Goal: Task Accomplishment & Management: Manage account settings

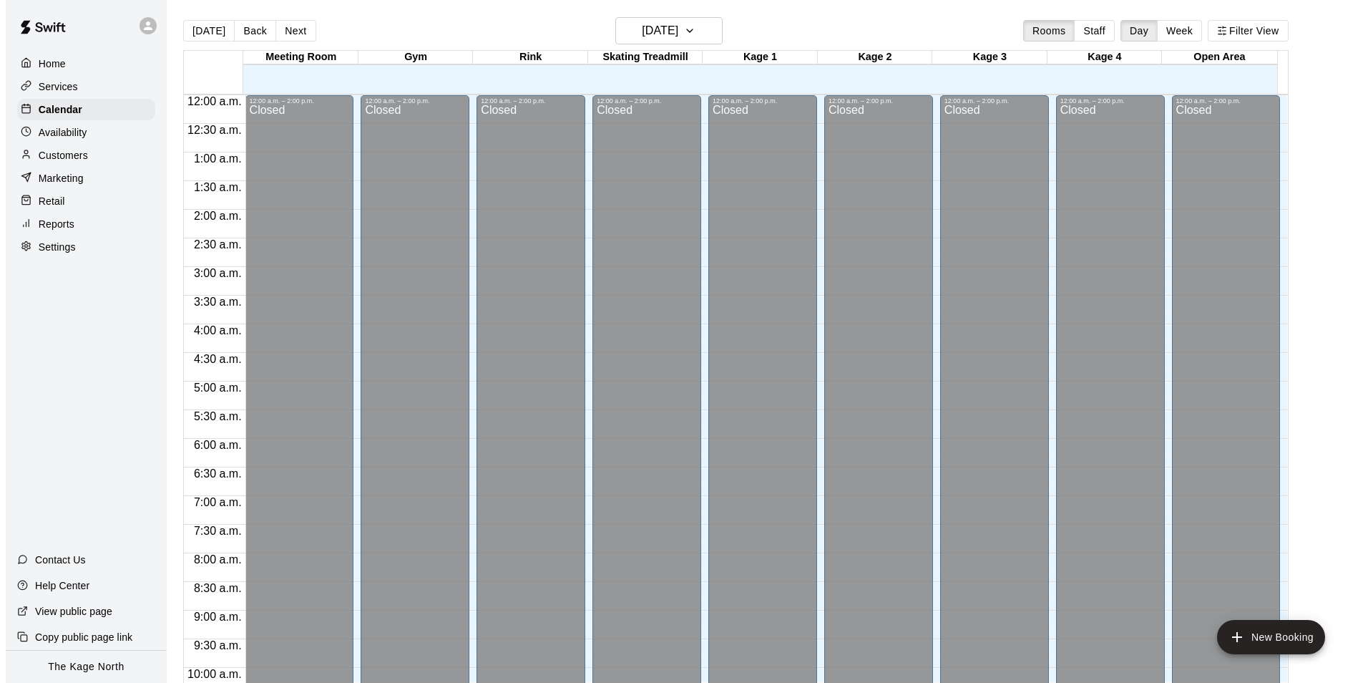
scroll to position [727, 0]
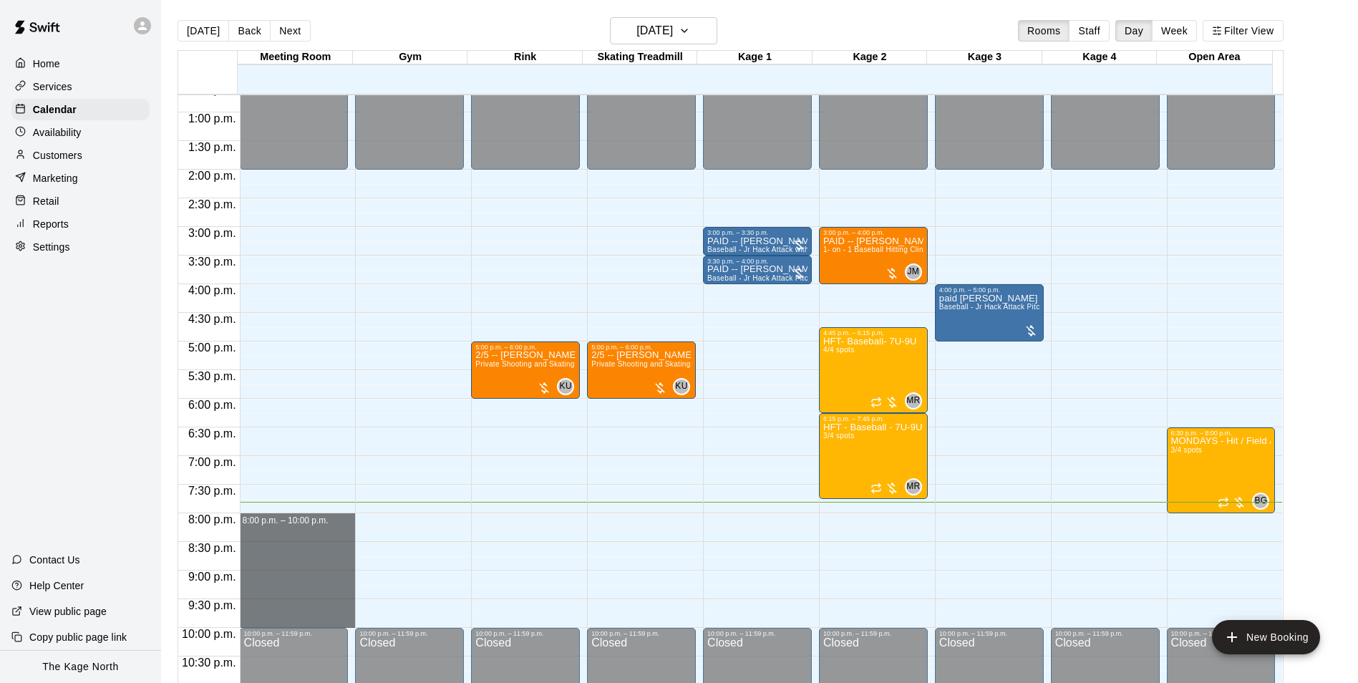
drag, startPoint x: 313, startPoint y: 520, endPoint x: 315, endPoint y: 626, distance: 105.9
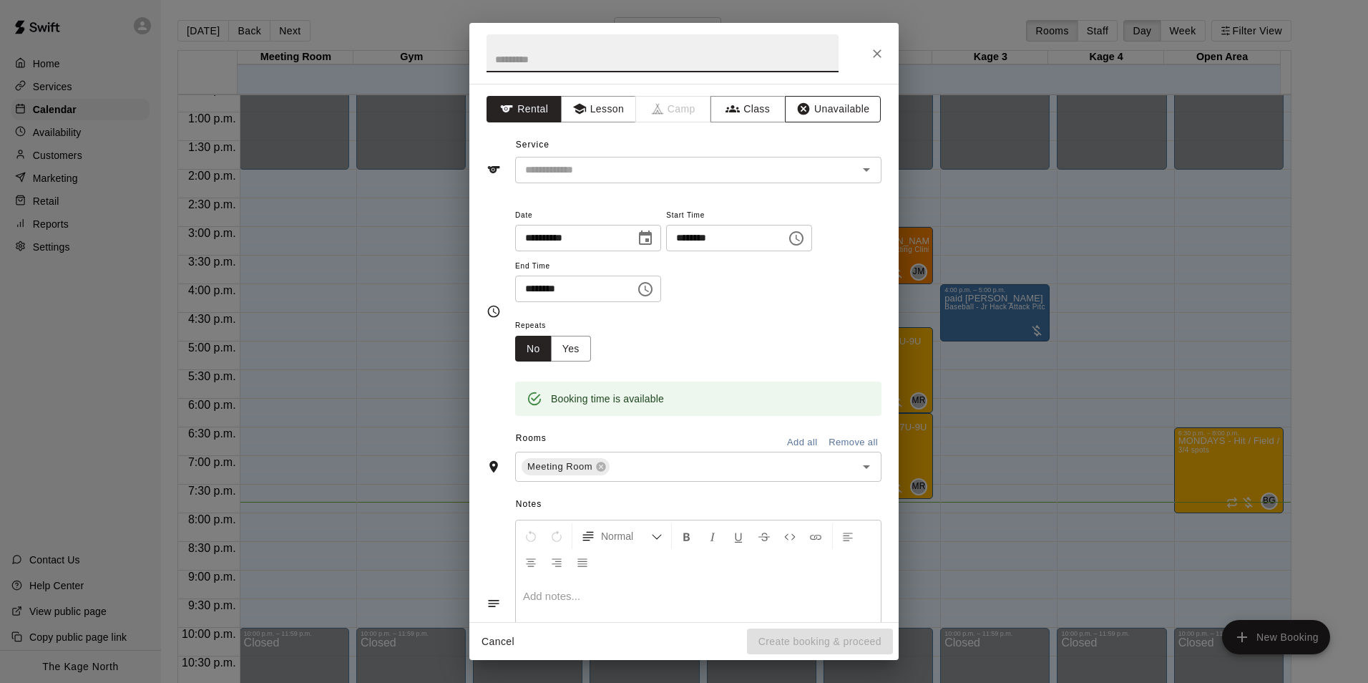
click at [827, 107] on button "Unavailable" at bounding box center [833, 109] width 96 height 26
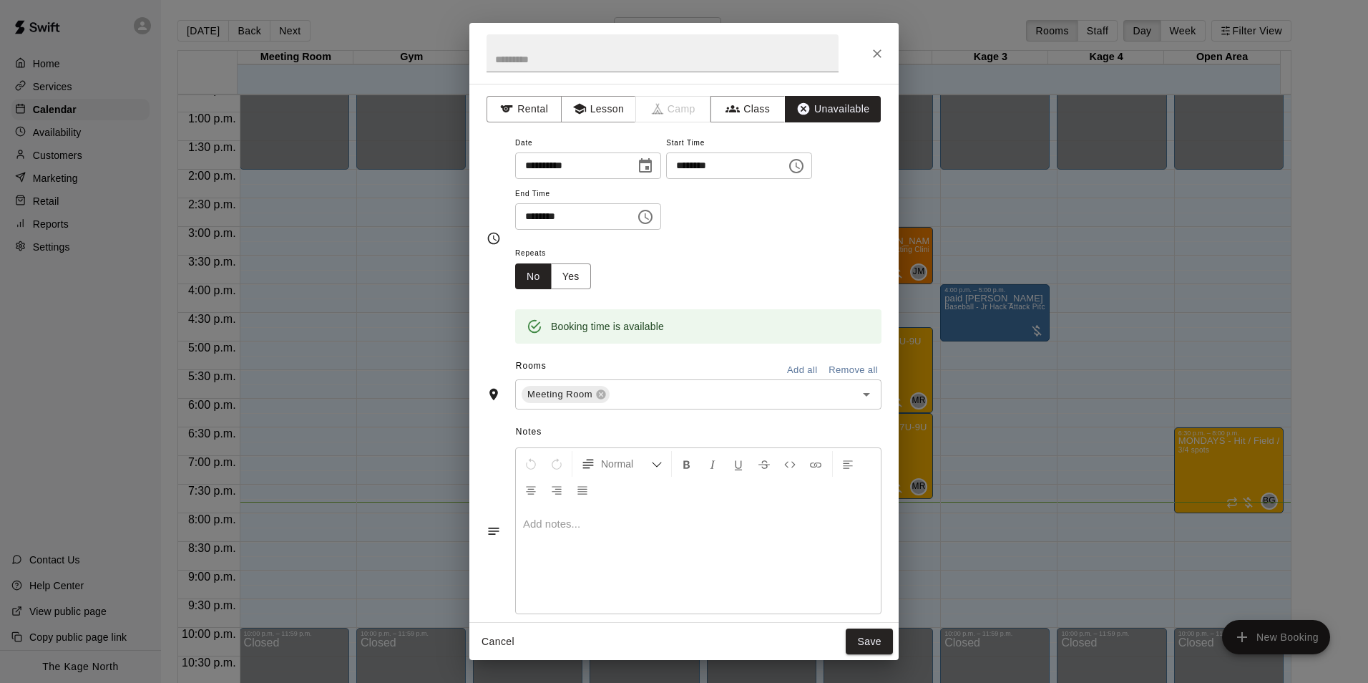
click at [797, 376] on button "Add all" at bounding box center [802, 370] width 46 height 22
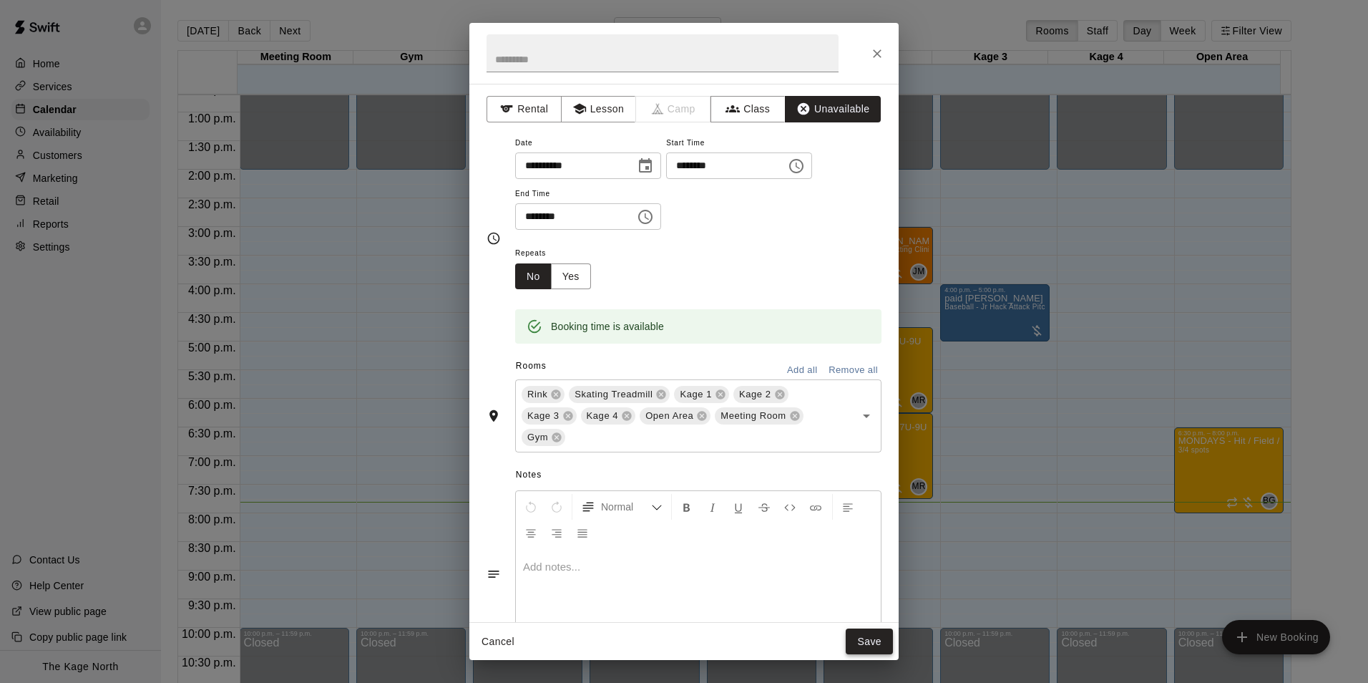
click at [867, 637] on button "Save" at bounding box center [869, 641] width 47 height 26
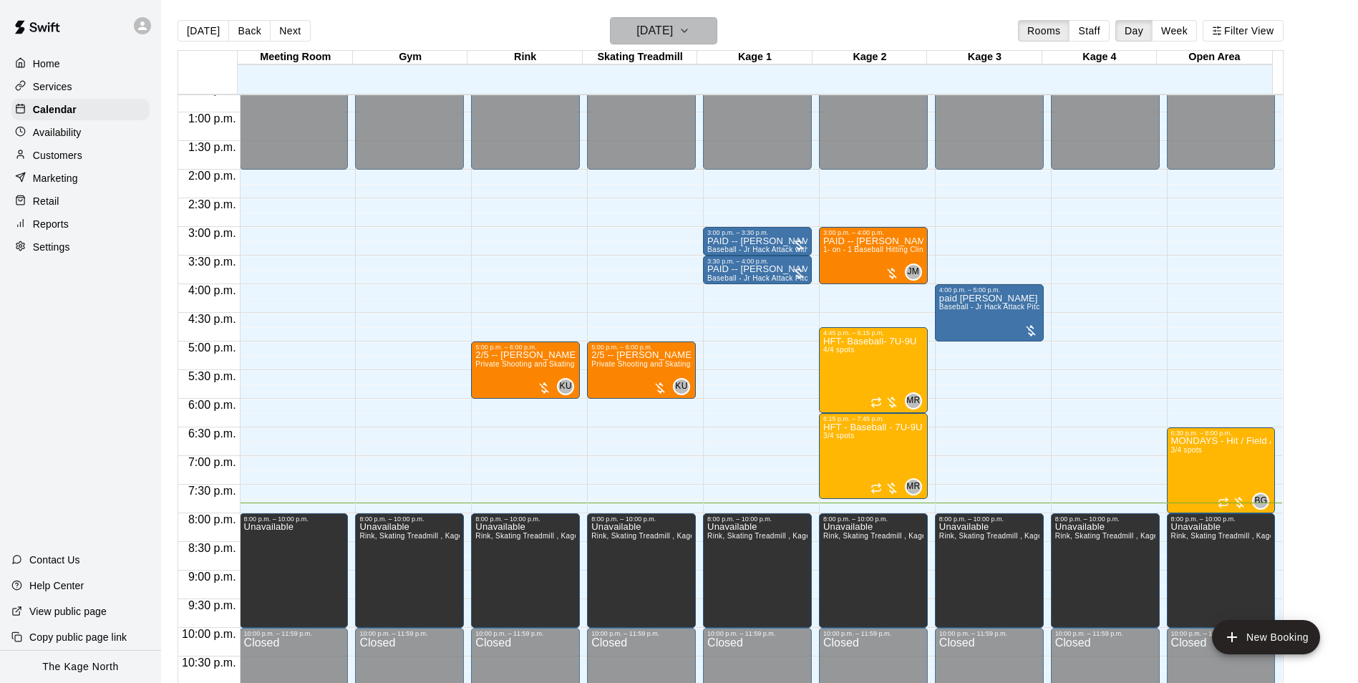
click at [690, 34] on icon "button" at bounding box center [683, 30] width 11 height 17
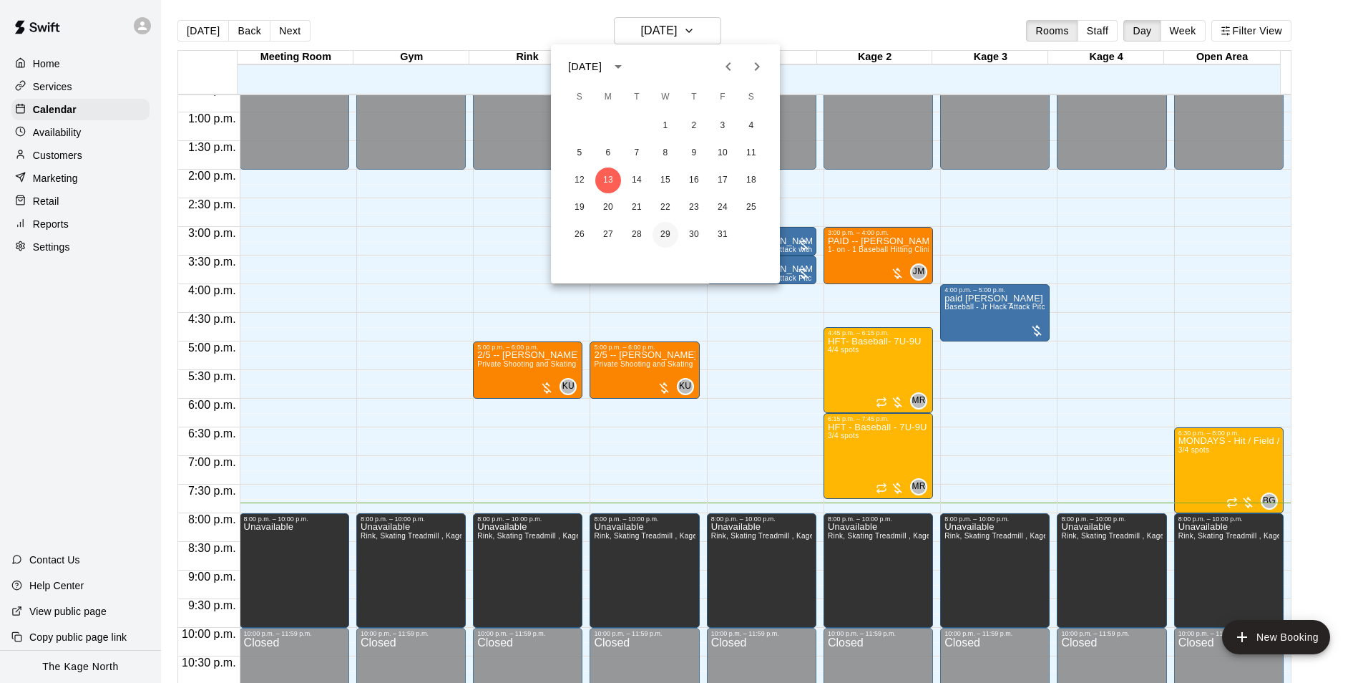
click at [665, 233] on button "29" at bounding box center [666, 235] width 26 height 26
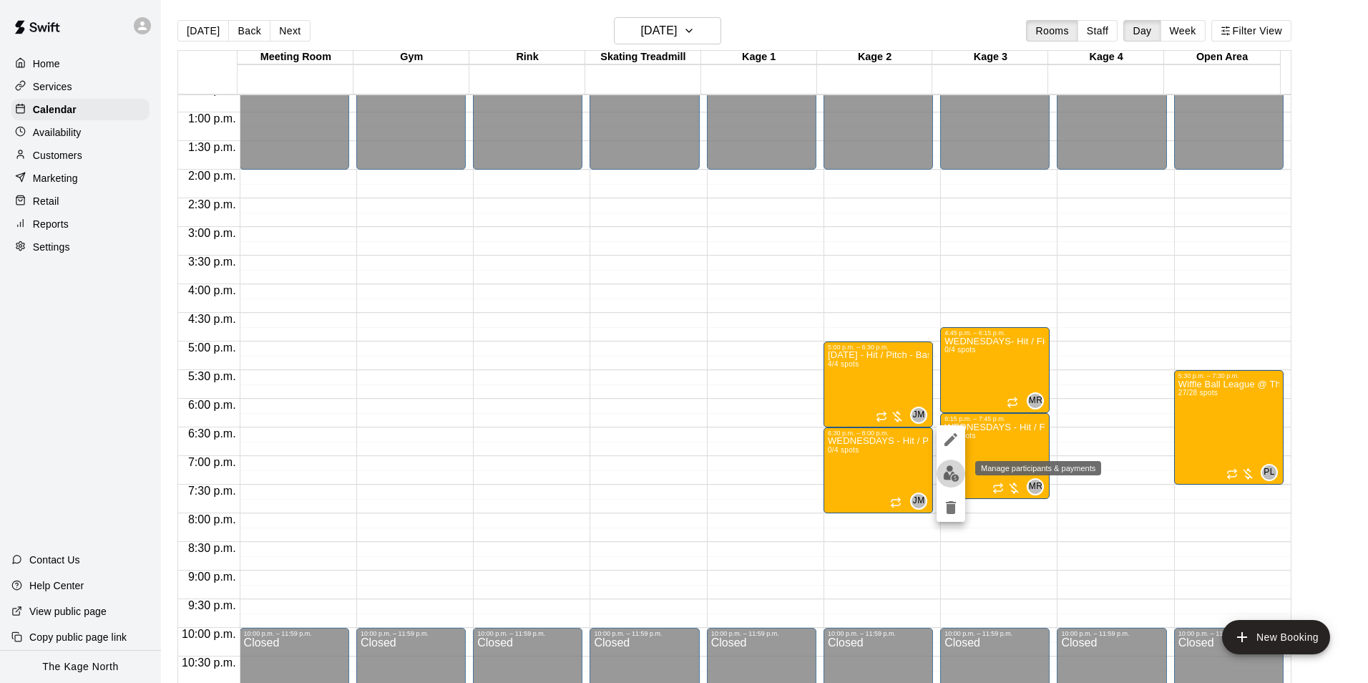
click at [953, 472] on img "edit" at bounding box center [951, 473] width 16 height 16
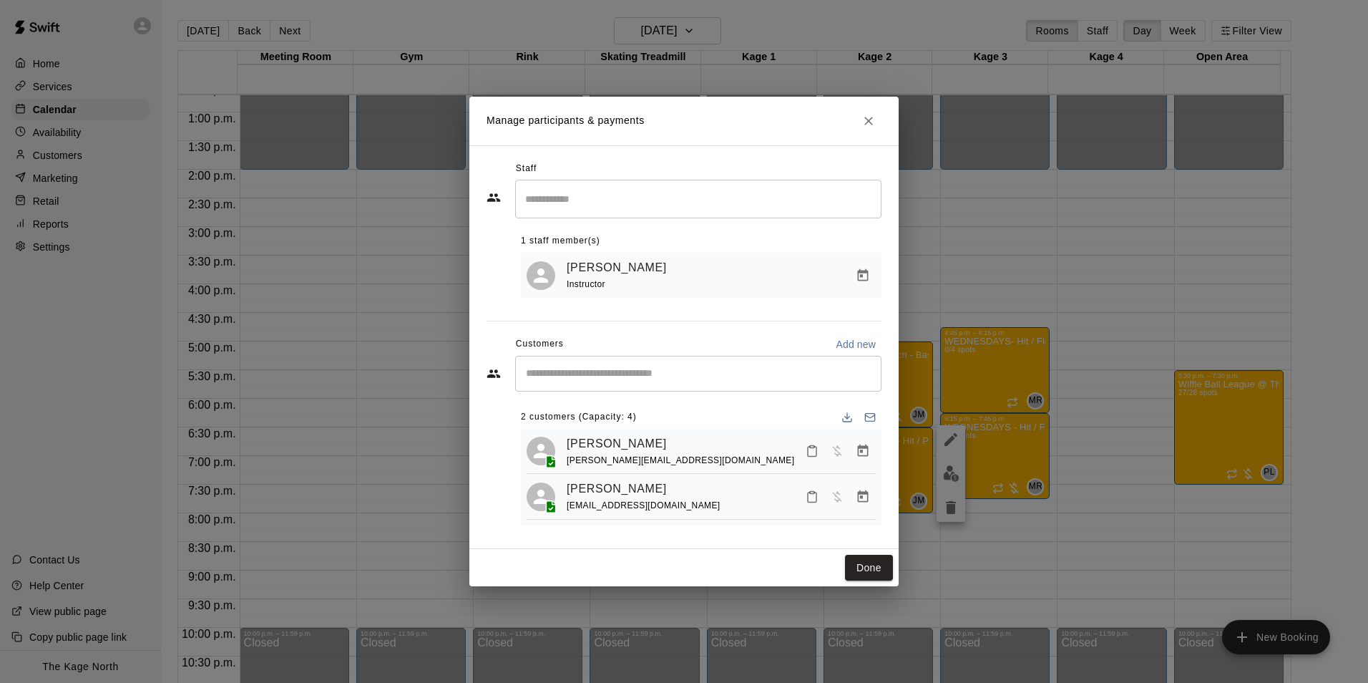
click at [875, 121] on icon "Close" at bounding box center [869, 121] width 14 height 14
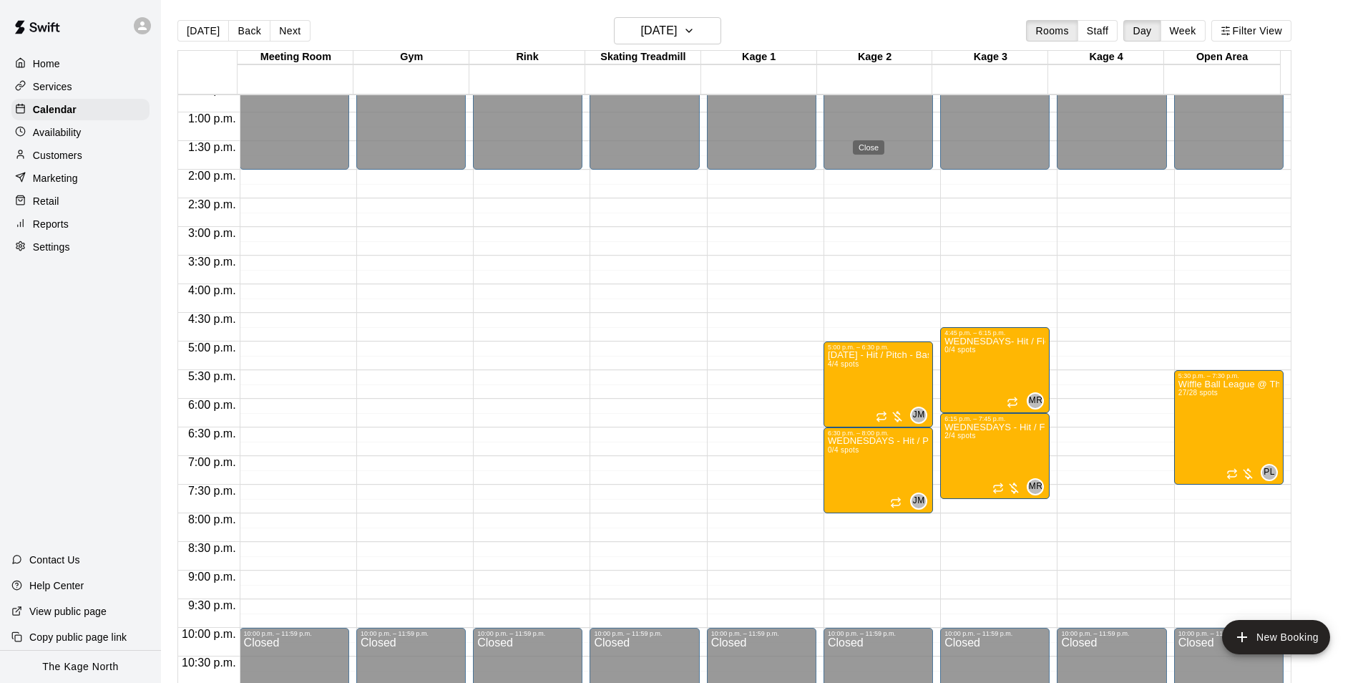
click at [1002, 441] on div "Manage participants & payments Staff ​ 1 staff member(s) [PERSON_NAME] Instruct…" at bounding box center [684, 341] width 1368 height 683
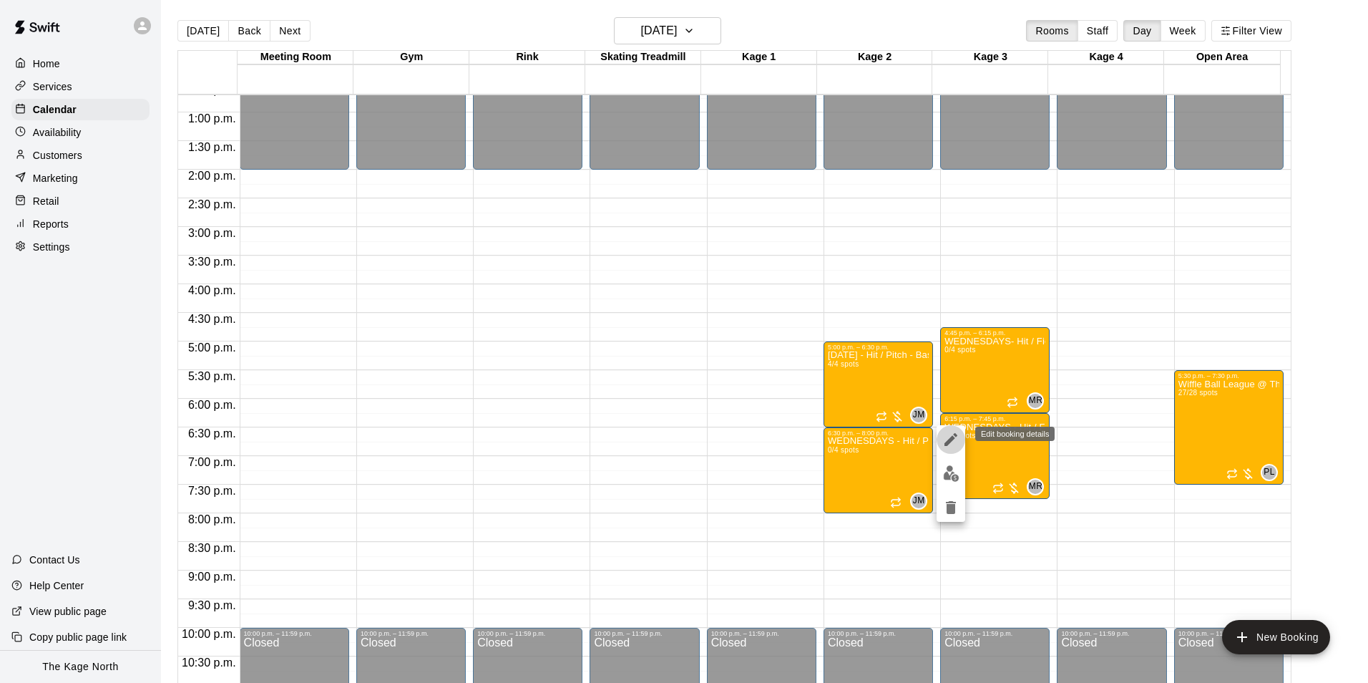
click at [950, 446] on icon "edit" at bounding box center [951, 439] width 17 height 17
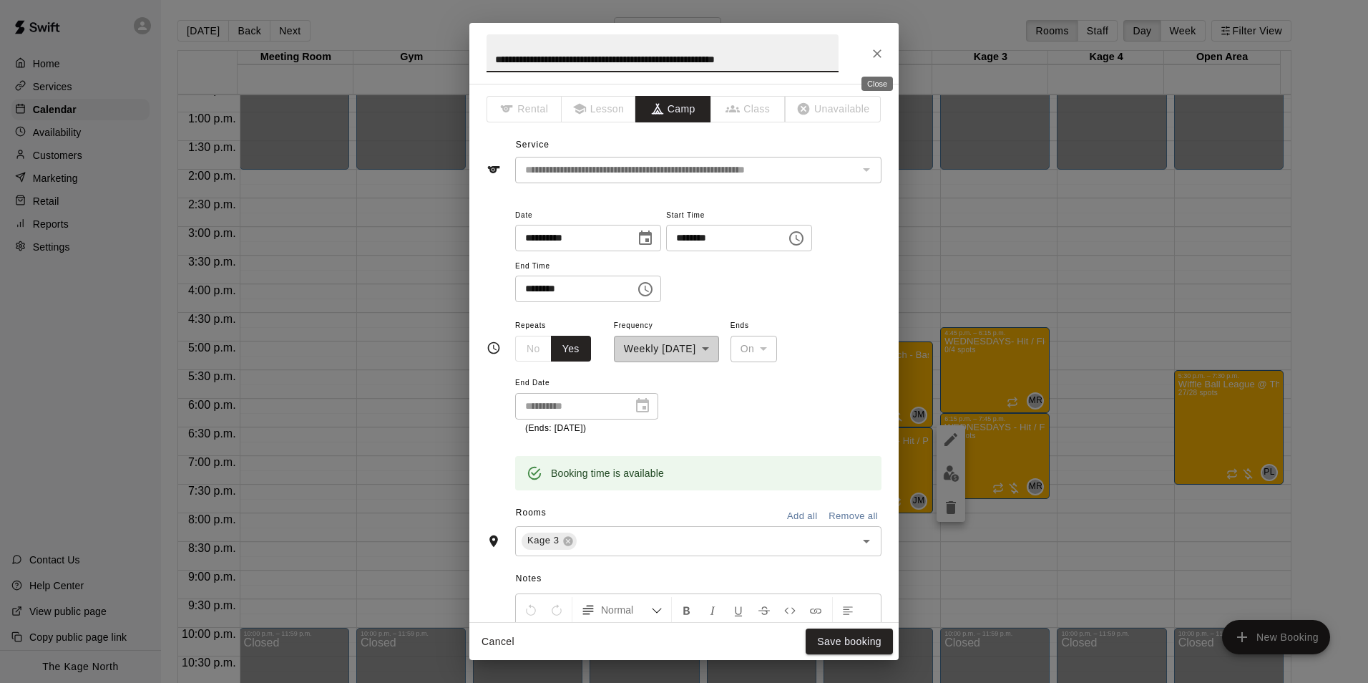
click at [868, 49] on button "Close" at bounding box center [878, 54] width 26 height 26
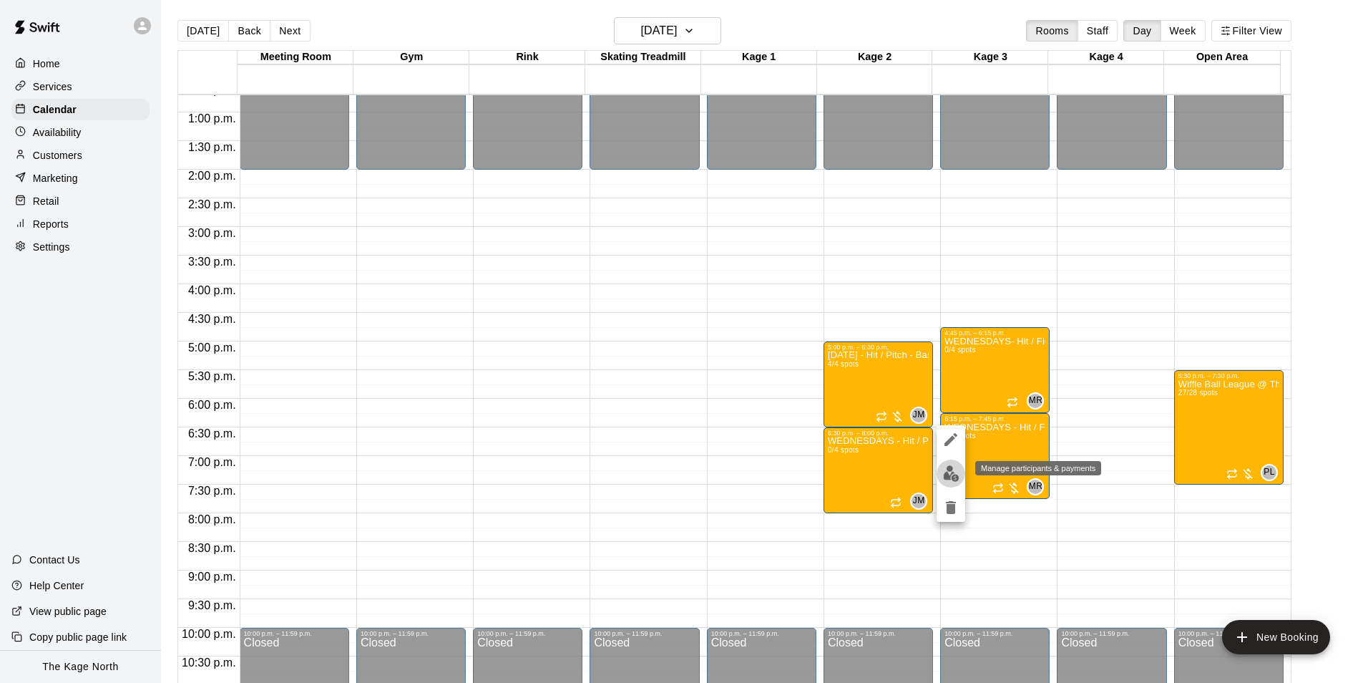
click at [946, 472] on img "edit" at bounding box center [951, 473] width 16 height 16
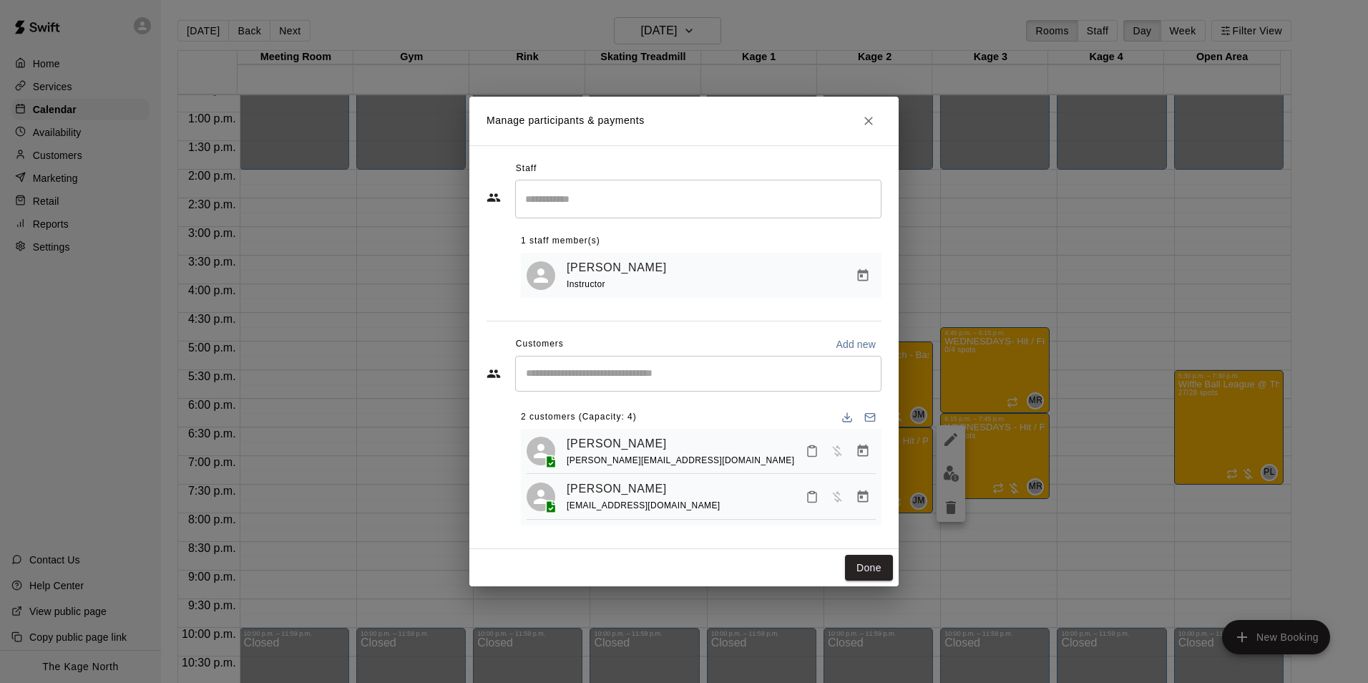
click at [627, 374] on input "Start typing to search customers..." at bounding box center [699, 373] width 354 height 14
click at [615, 366] on input "Start typing to search customers..." at bounding box center [699, 373] width 354 height 14
type input "*"
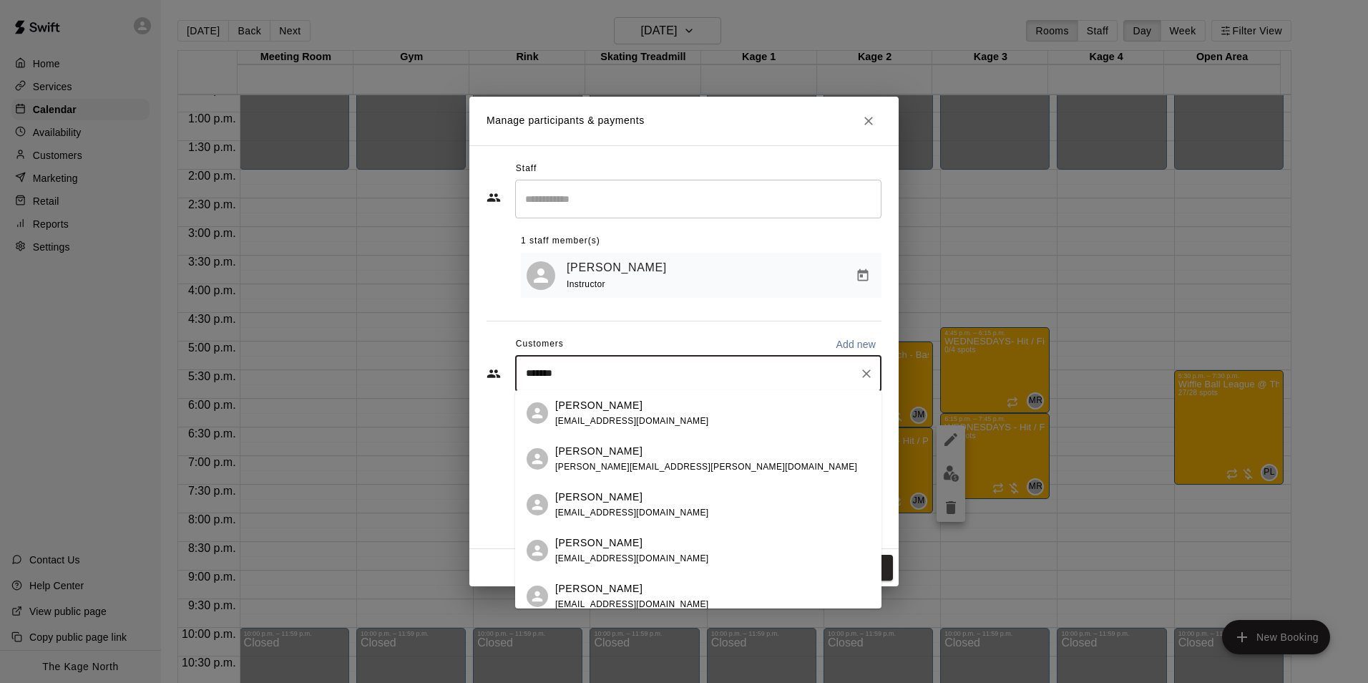
type input "********"
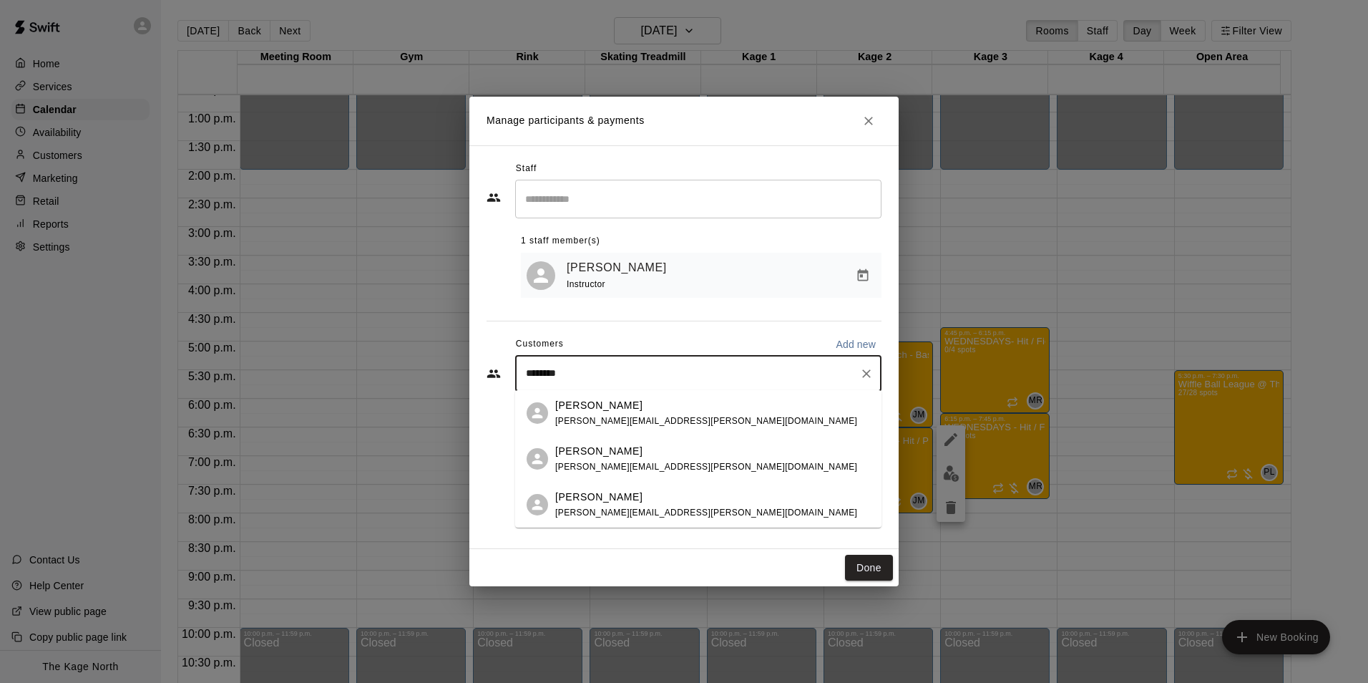
click at [671, 423] on span "[PERSON_NAME][EMAIL_ADDRESS][PERSON_NAME][DOMAIN_NAME]" at bounding box center [706, 421] width 302 height 10
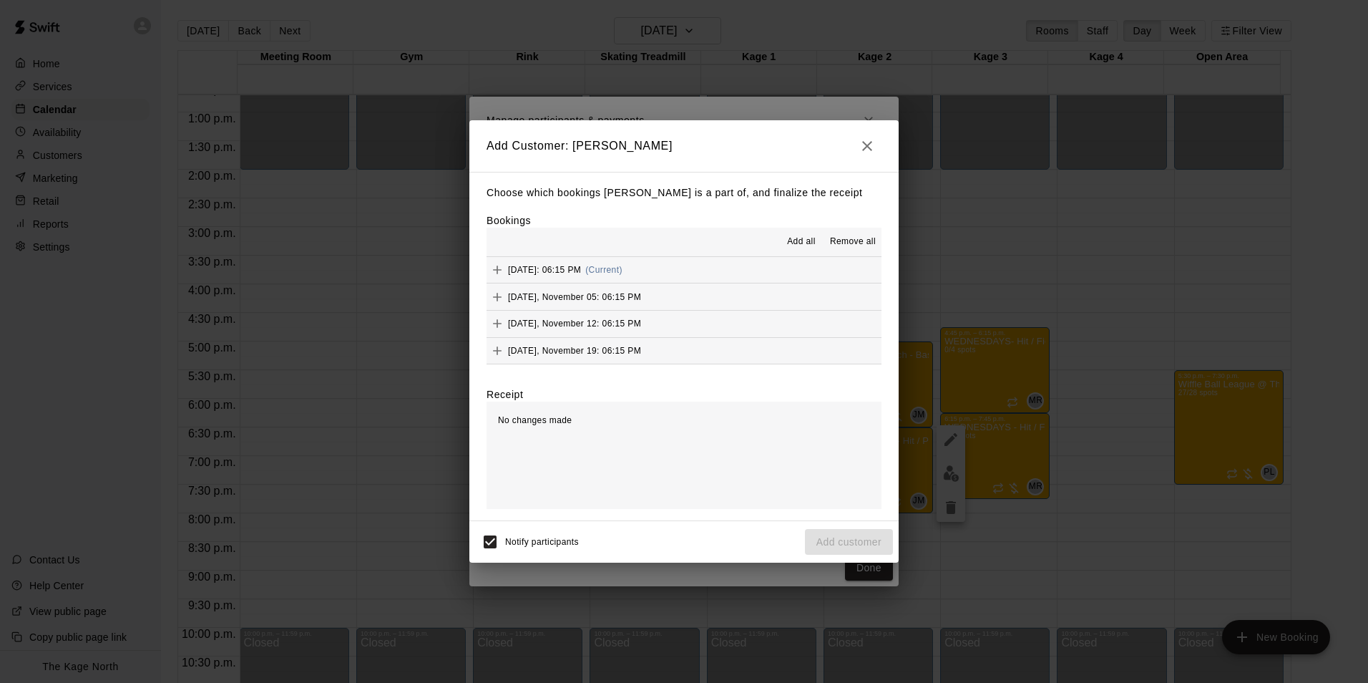
click at [787, 239] on button "Add all" at bounding box center [802, 241] width 46 height 23
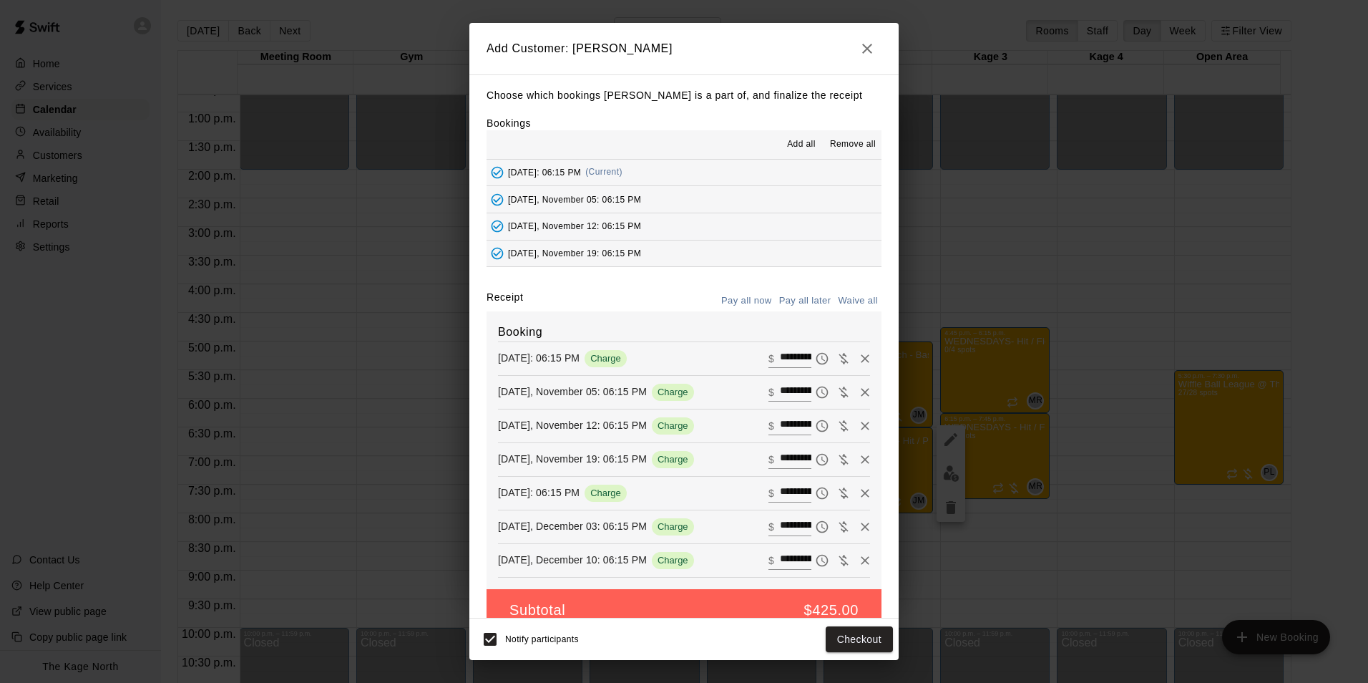
click at [790, 303] on button "Pay all later" at bounding box center [805, 301] width 59 height 22
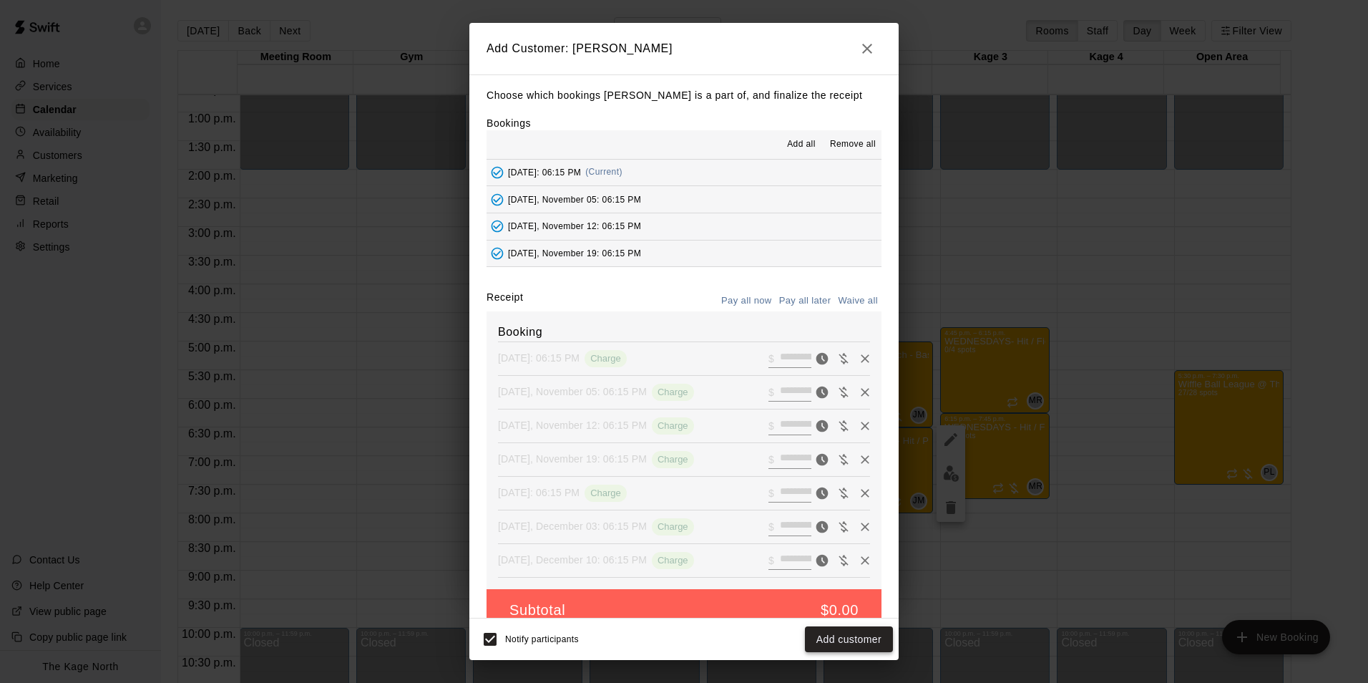
click at [853, 636] on button "Add customer" at bounding box center [849, 639] width 88 height 26
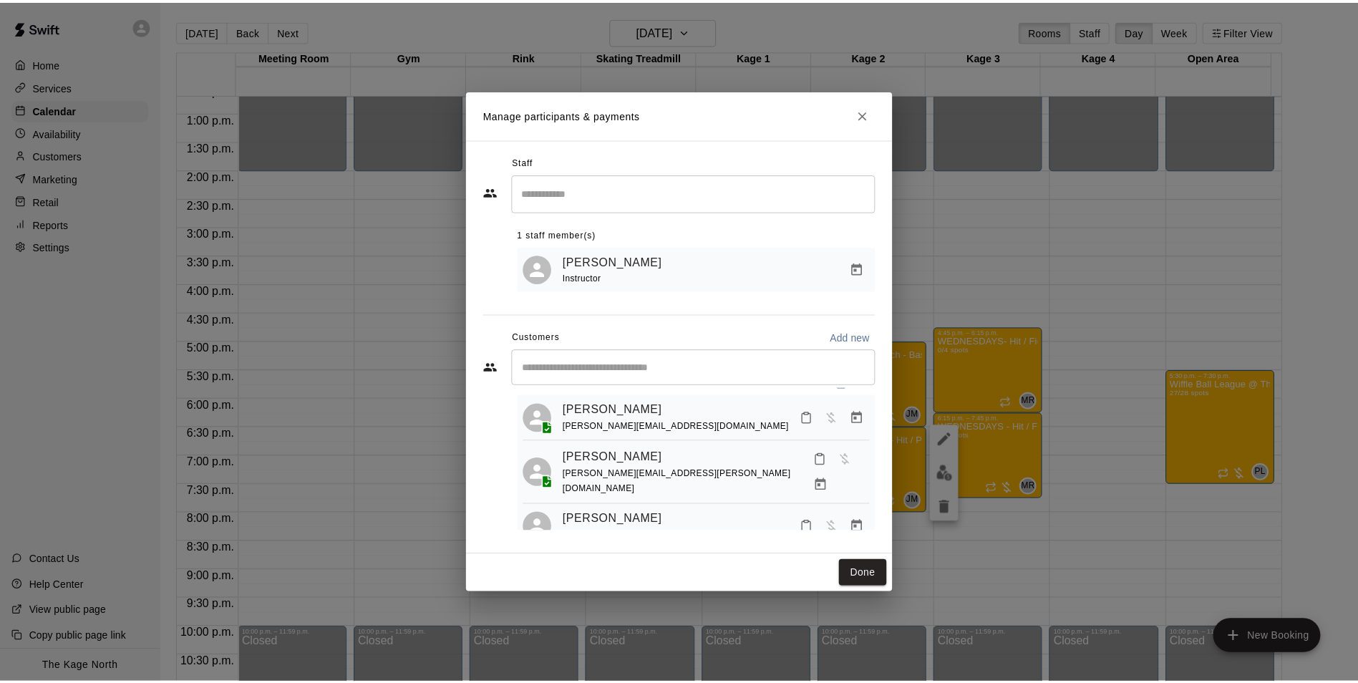
scroll to position [39, 0]
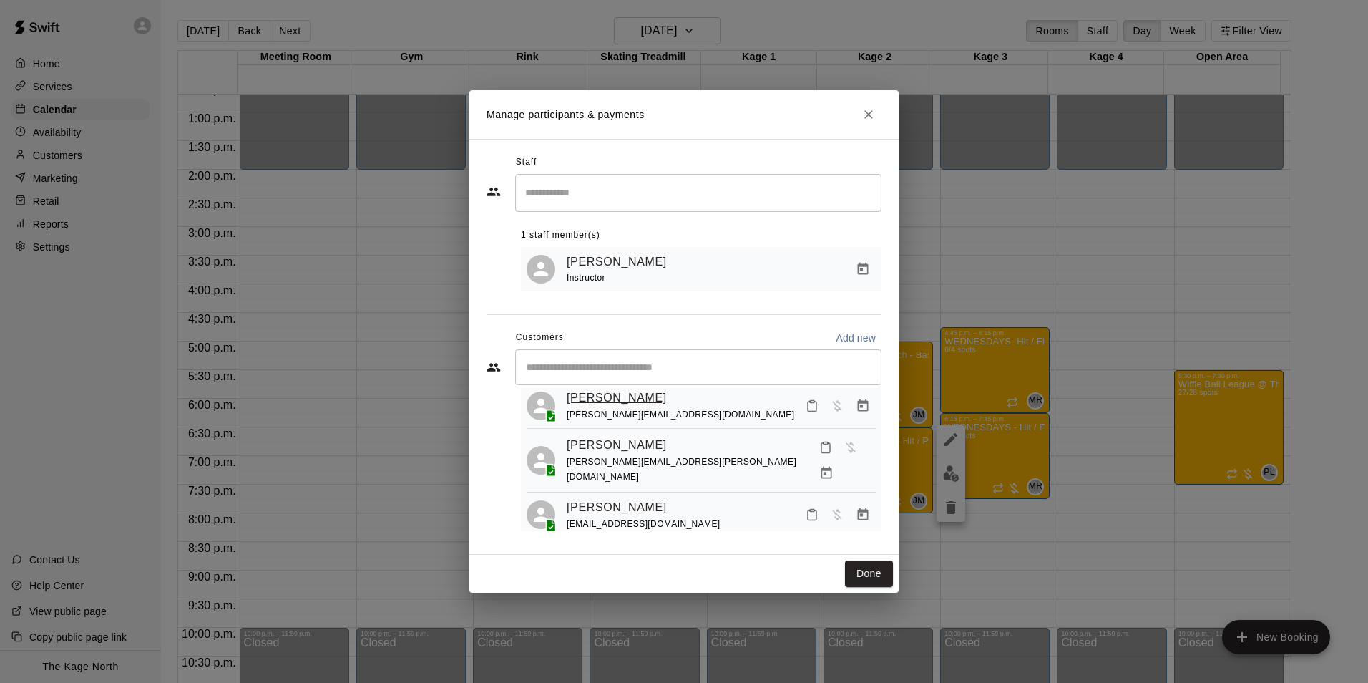
click at [626, 400] on link "[PERSON_NAME]" at bounding box center [617, 398] width 100 height 19
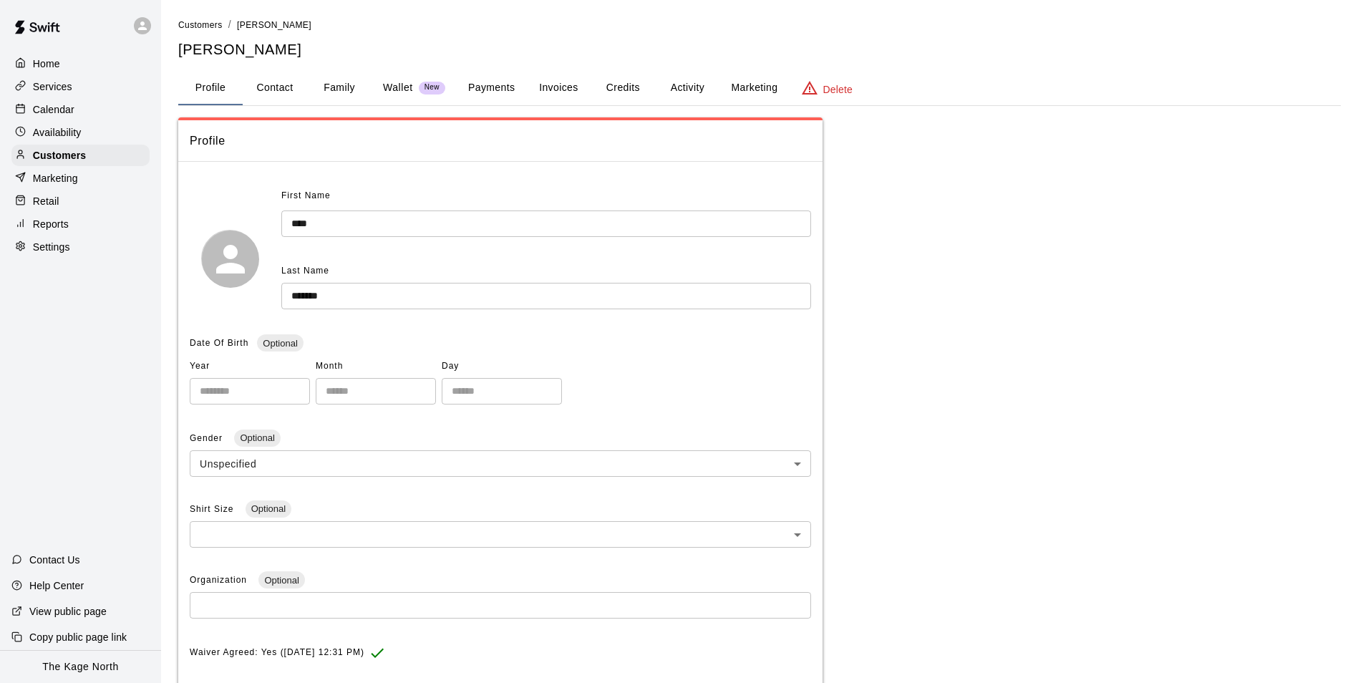
click at [332, 89] on button "Family" at bounding box center [339, 88] width 64 height 34
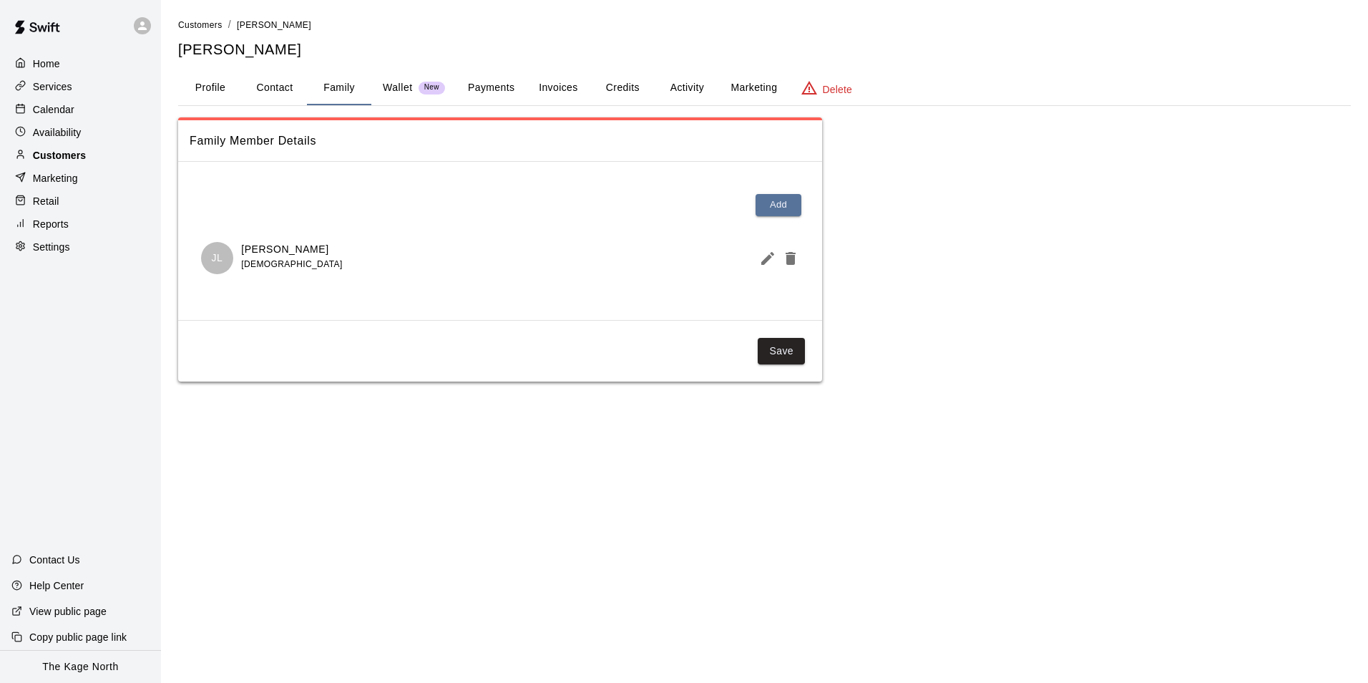
click at [69, 155] on p "Customers" at bounding box center [59, 155] width 53 height 14
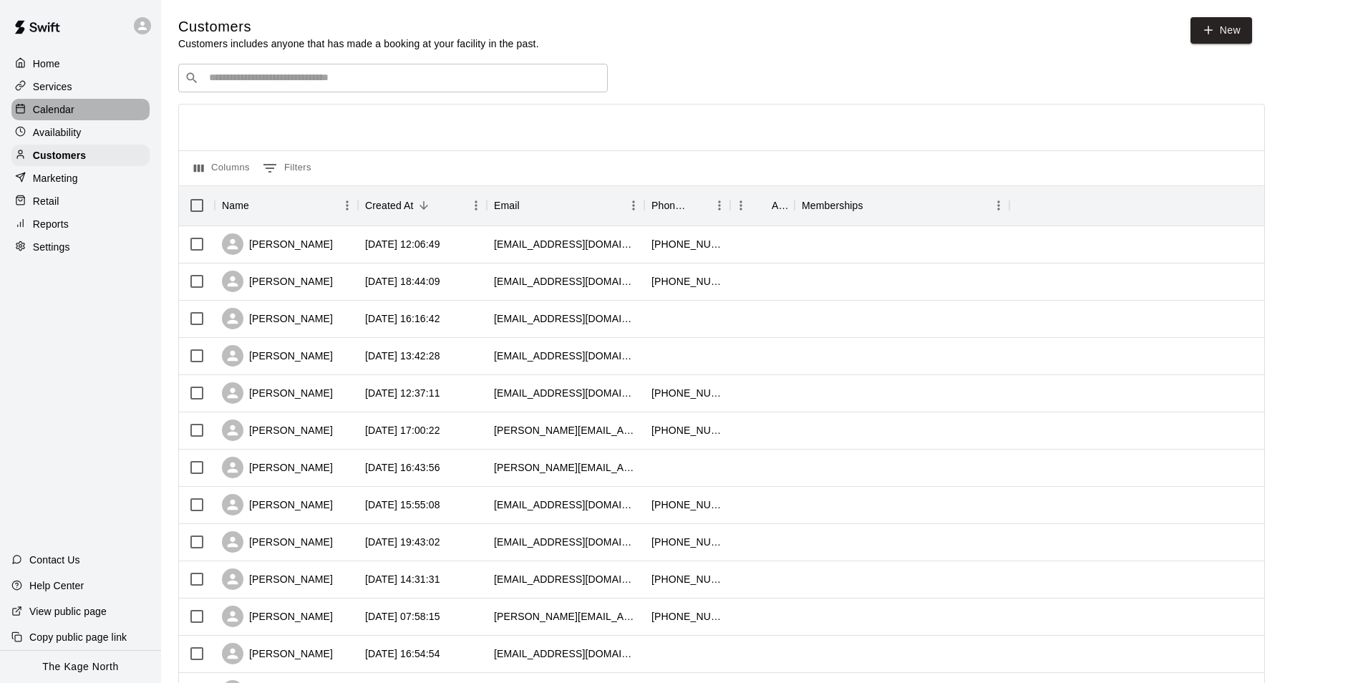
click at [40, 102] on div "Calendar" at bounding box center [80, 109] width 138 height 21
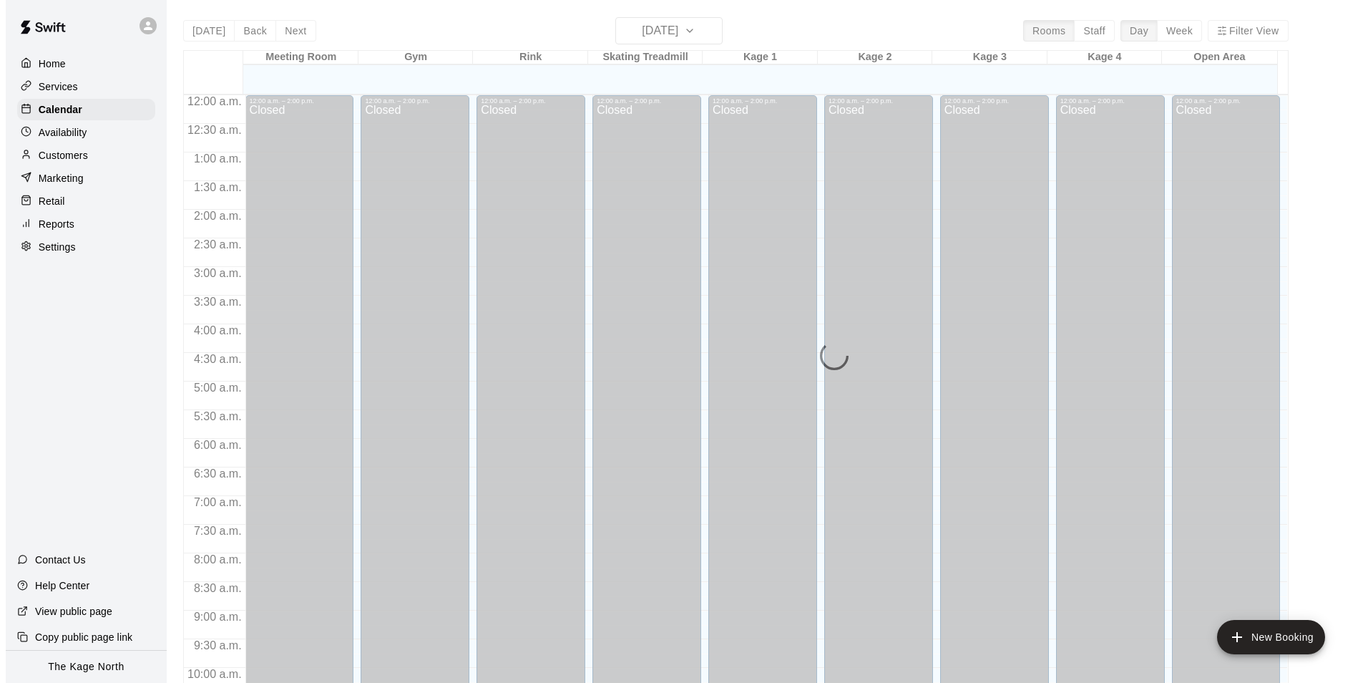
scroll to position [727, 0]
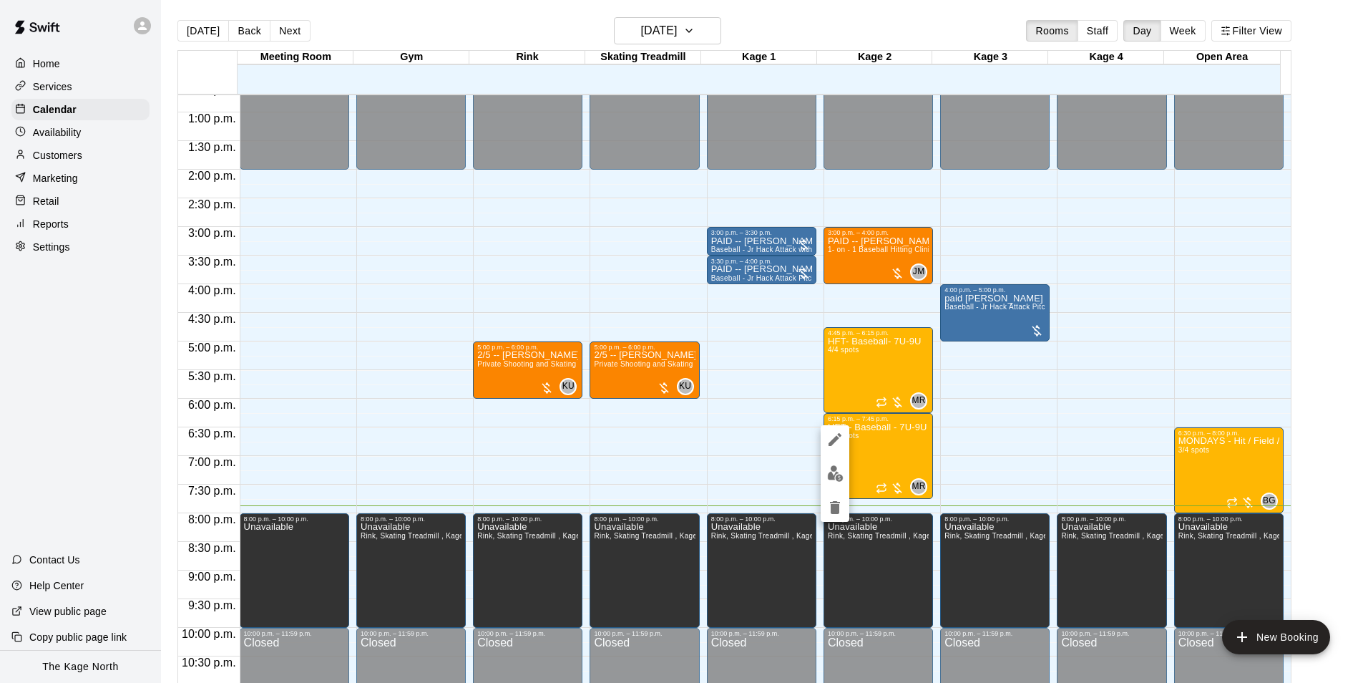
click at [841, 467] on img "edit" at bounding box center [835, 473] width 16 height 16
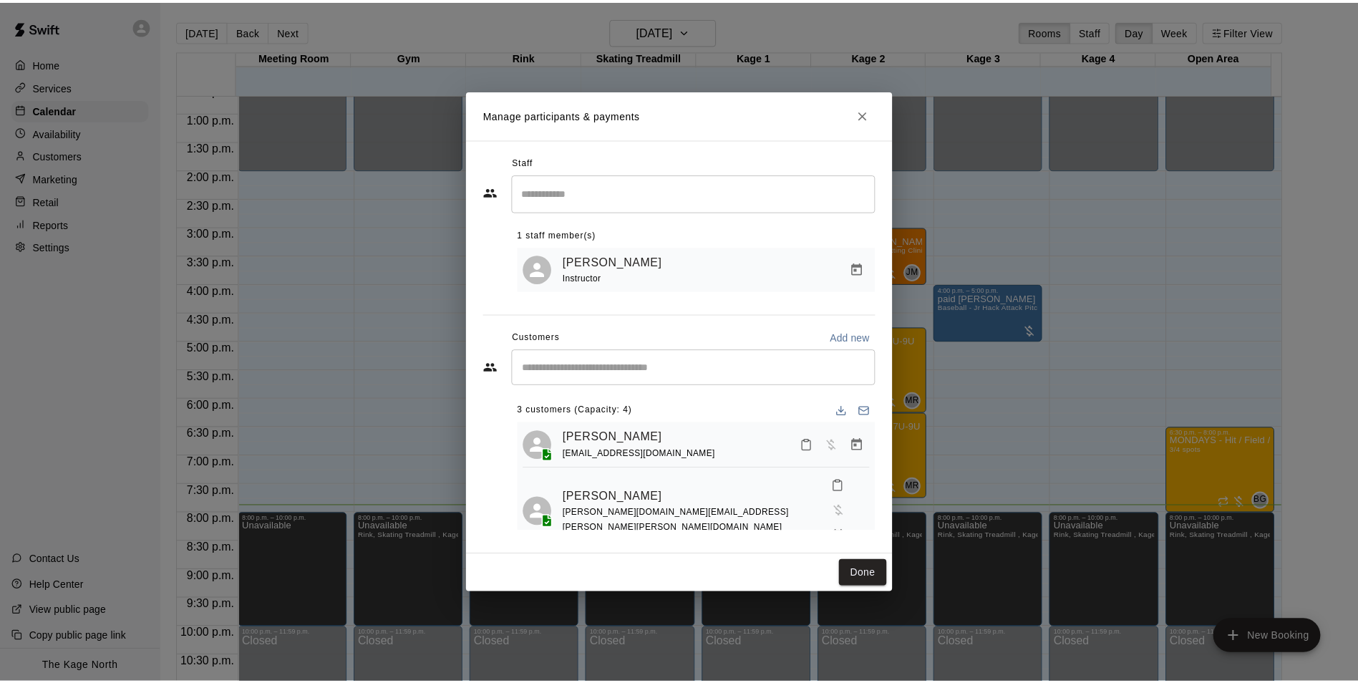
scroll to position [39, 0]
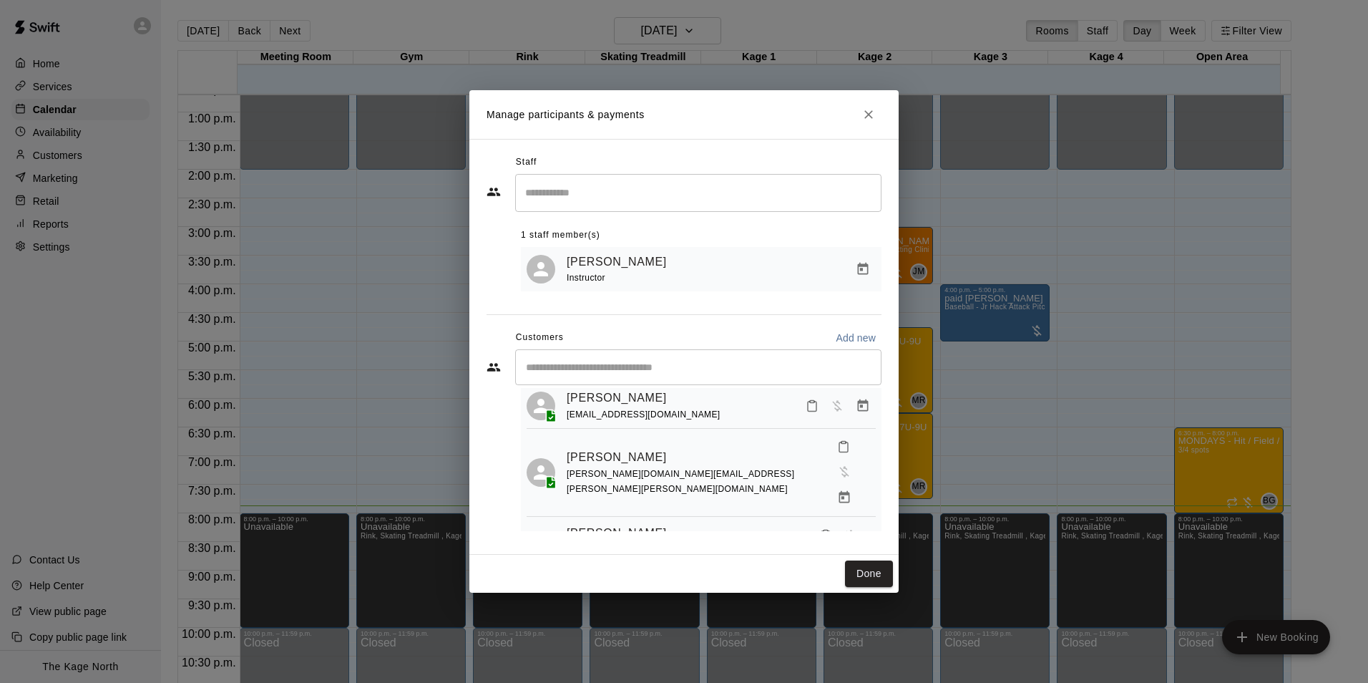
click at [628, 524] on link "[PERSON_NAME]" at bounding box center [617, 533] width 100 height 19
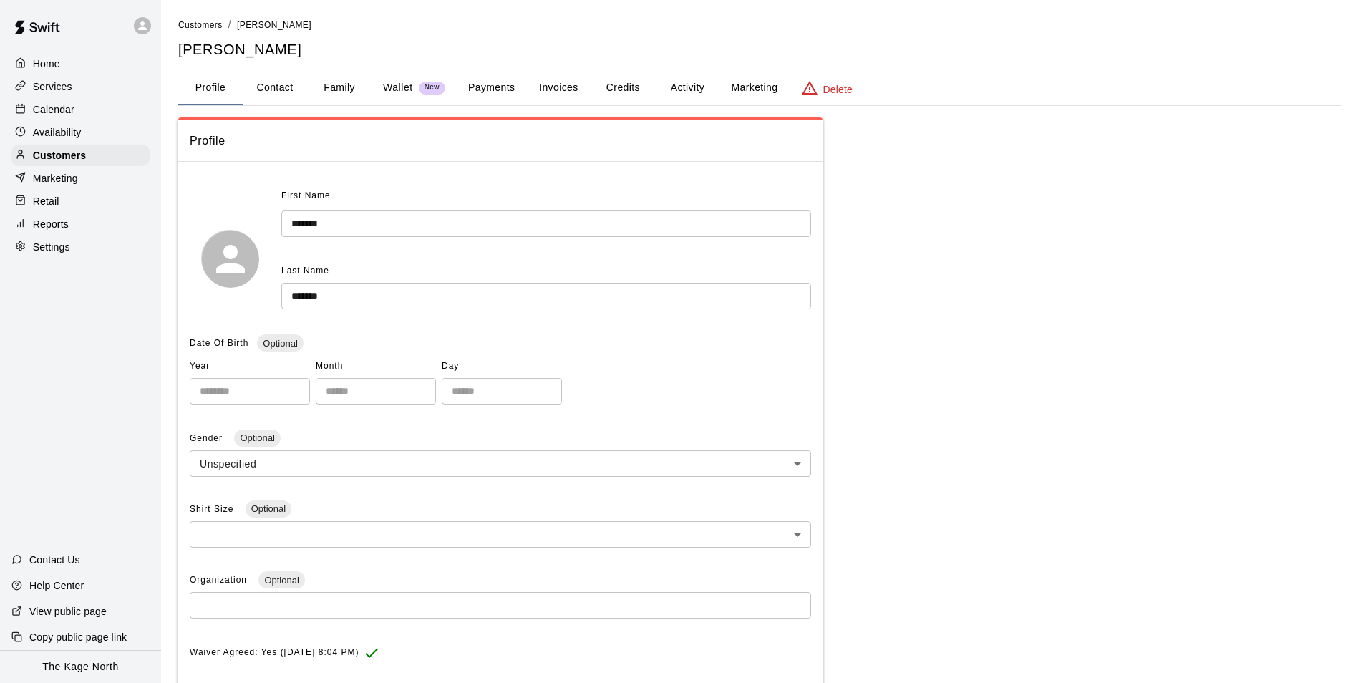
click at [687, 87] on button "Activity" at bounding box center [687, 88] width 64 height 34
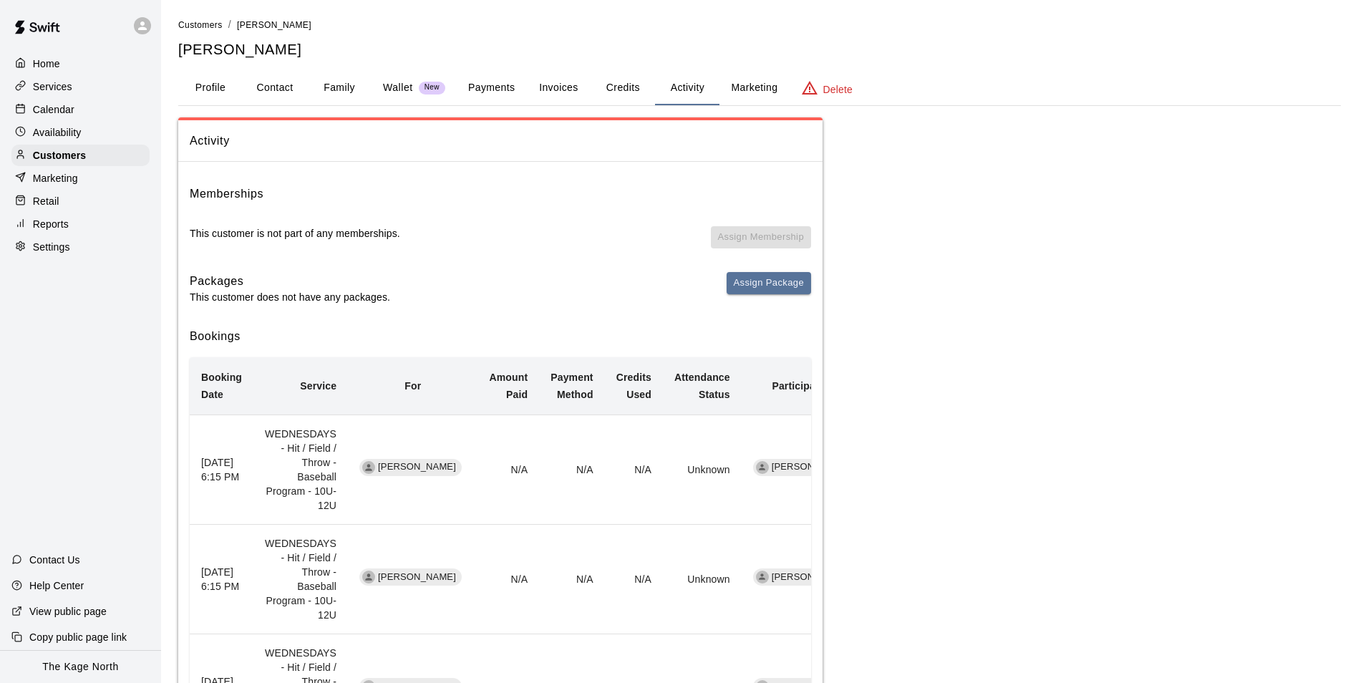
click at [343, 87] on button "Family" at bounding box center [339, 88] width 64 height 34
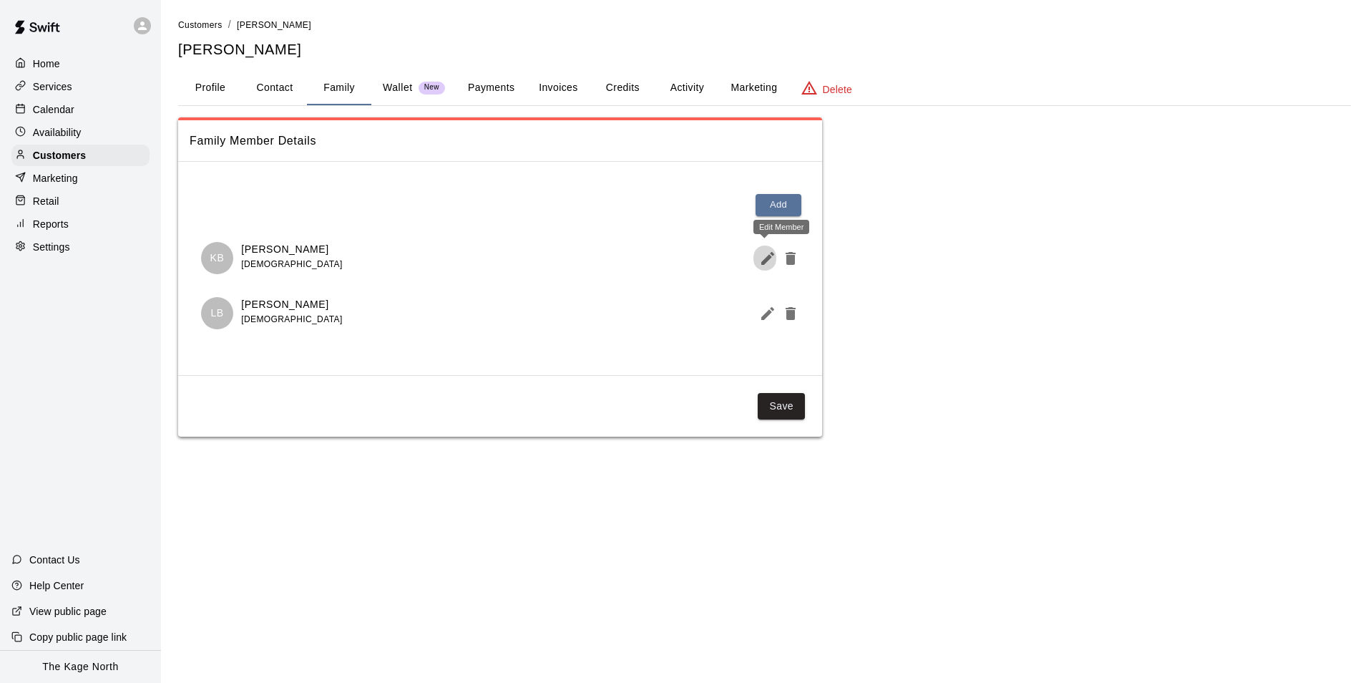
click at [764, 260] on icon "Edit Member" at bounding box center [767, 258] width 13 height 13
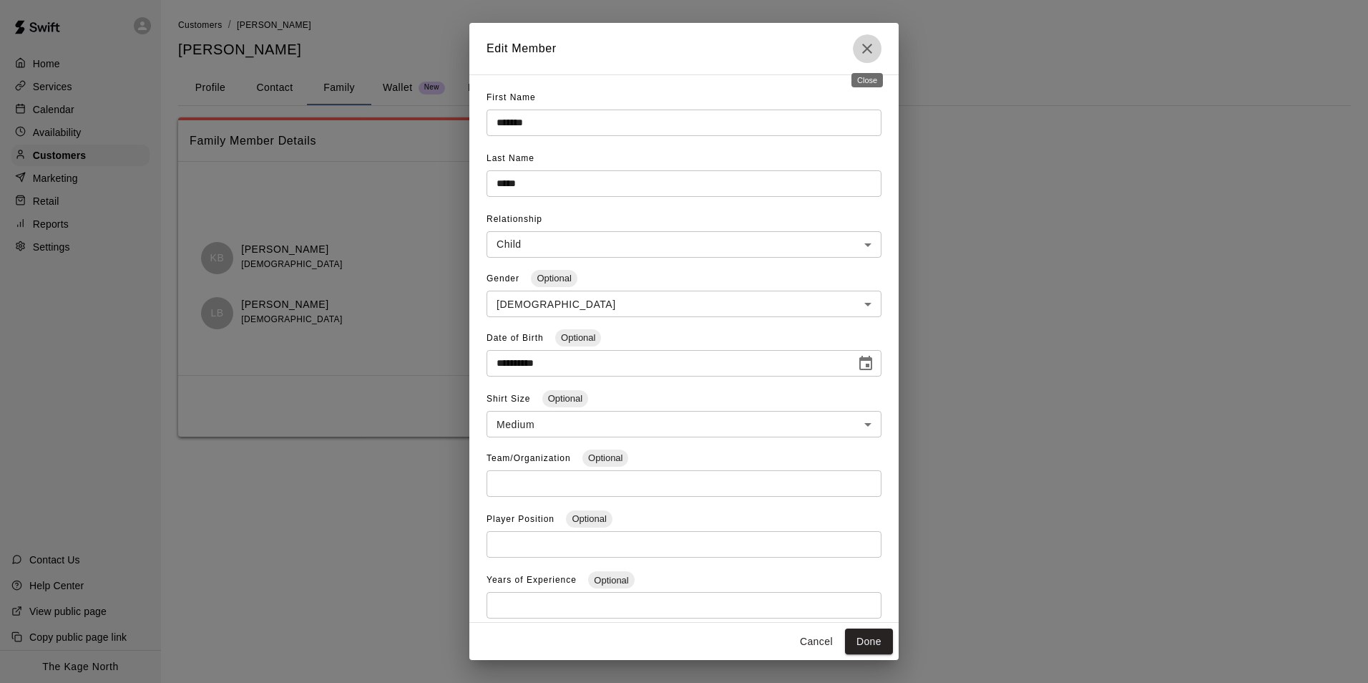
click at [872, 51] on icon "Close" at bounding box center [867, 48] width 17 height 17
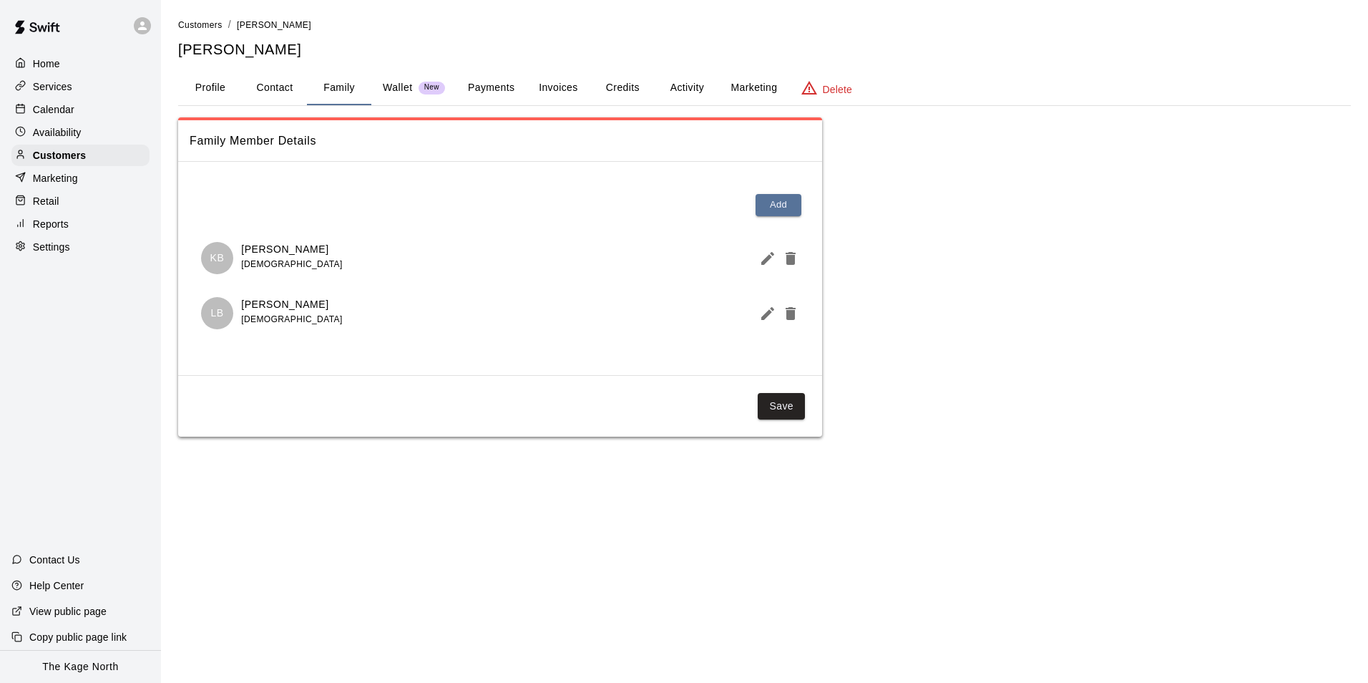
click at [67, 113] on p "Calendar" at bounding box center [54, 109] width 42 height 14
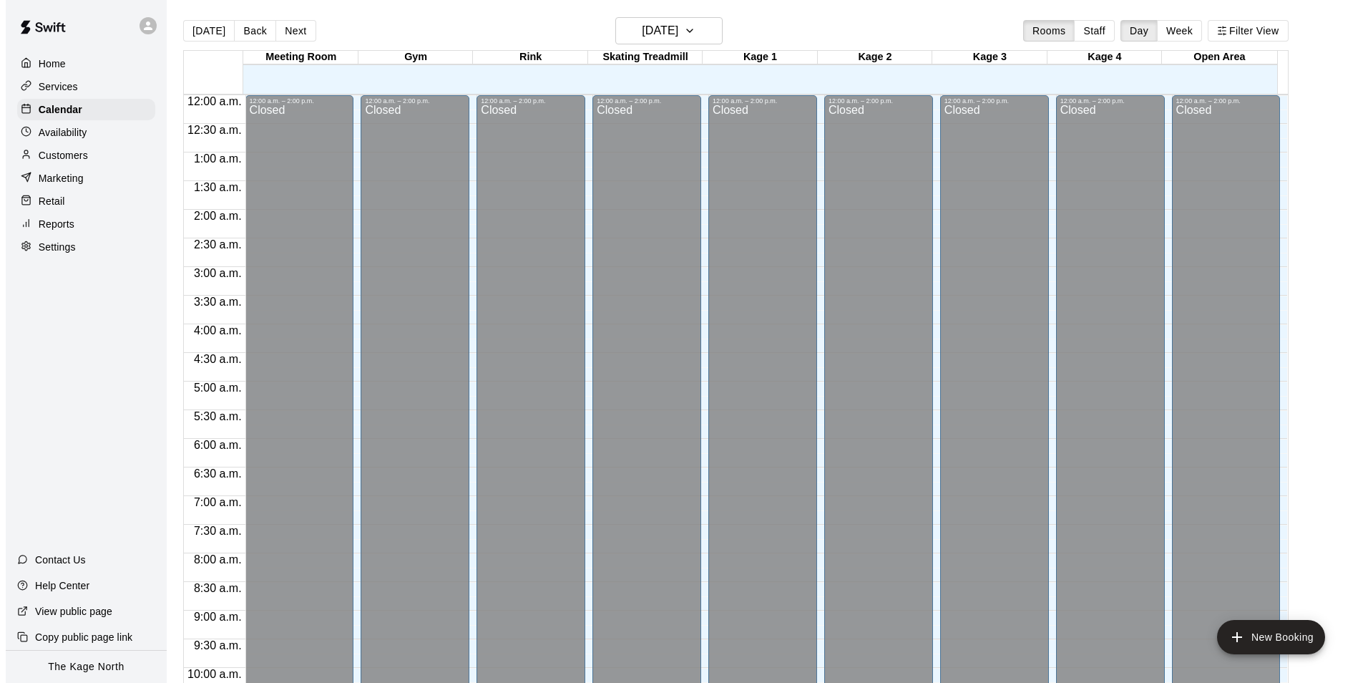
scroll to position [727, 0]
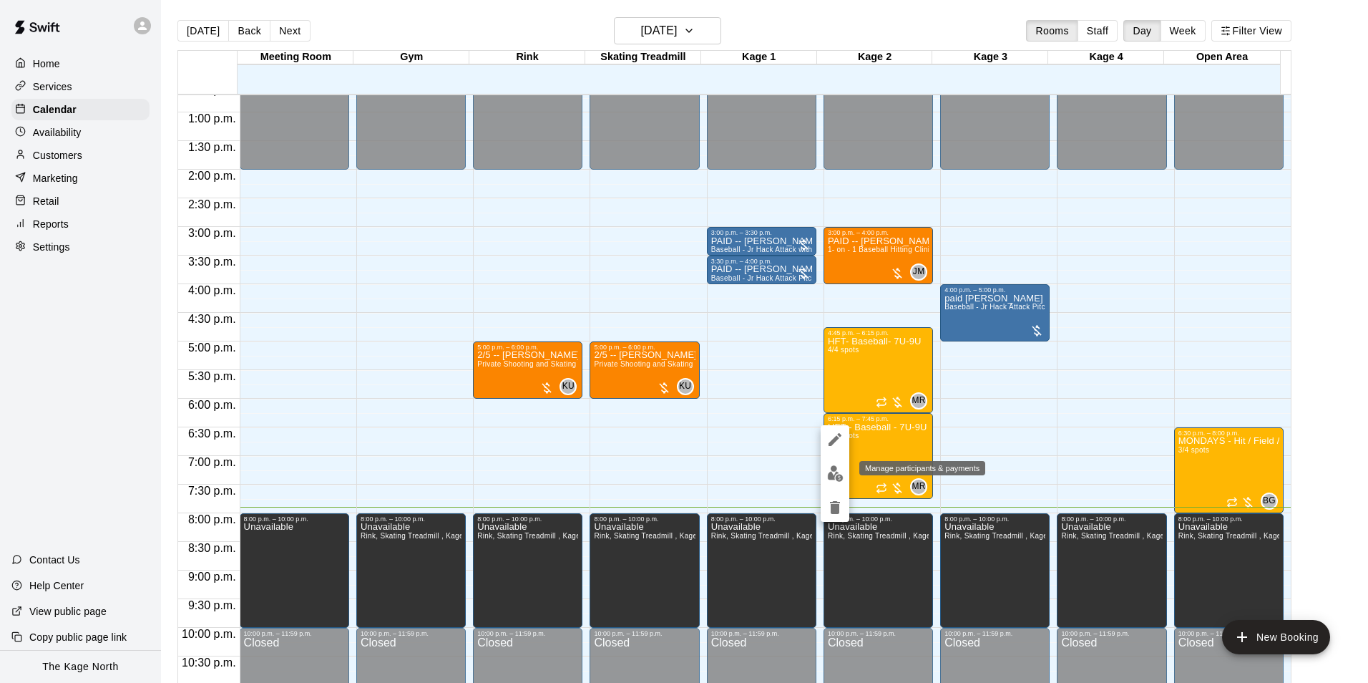
click at [831, 472] on img "edit" at bounding box center [835, 473] width 16 height 16
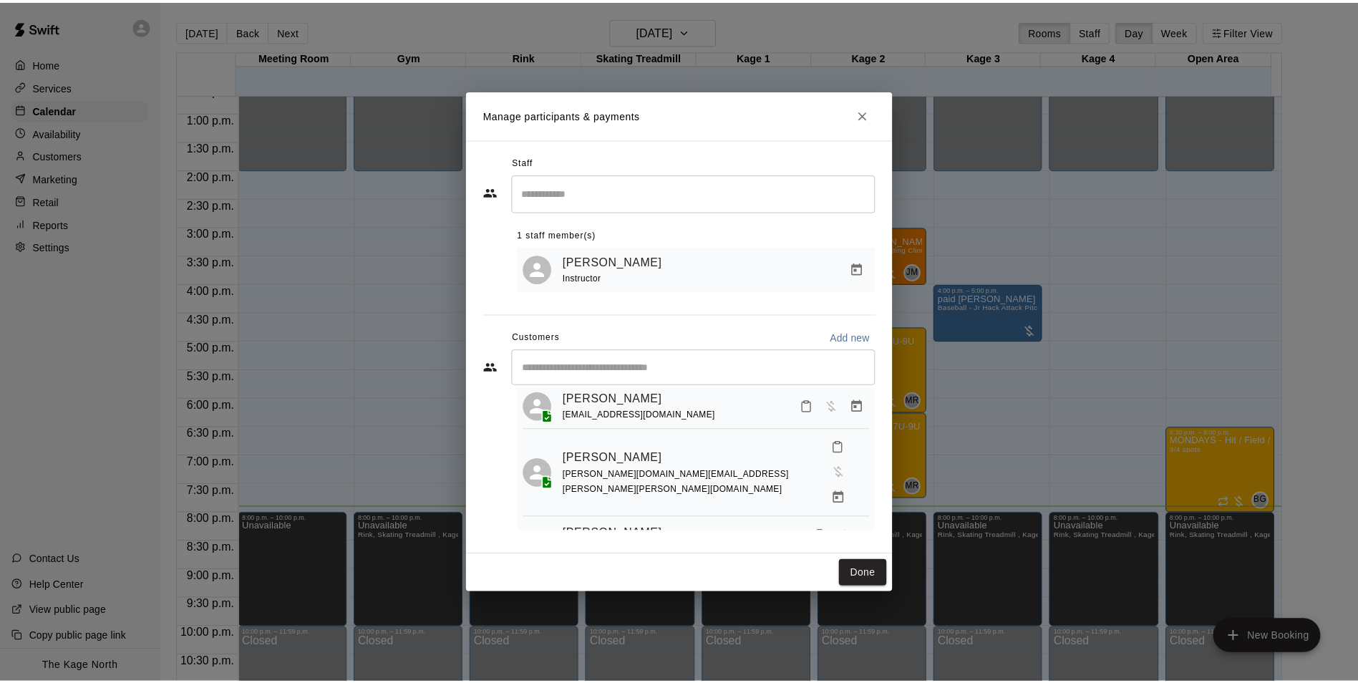
scroll to position [39, 0]
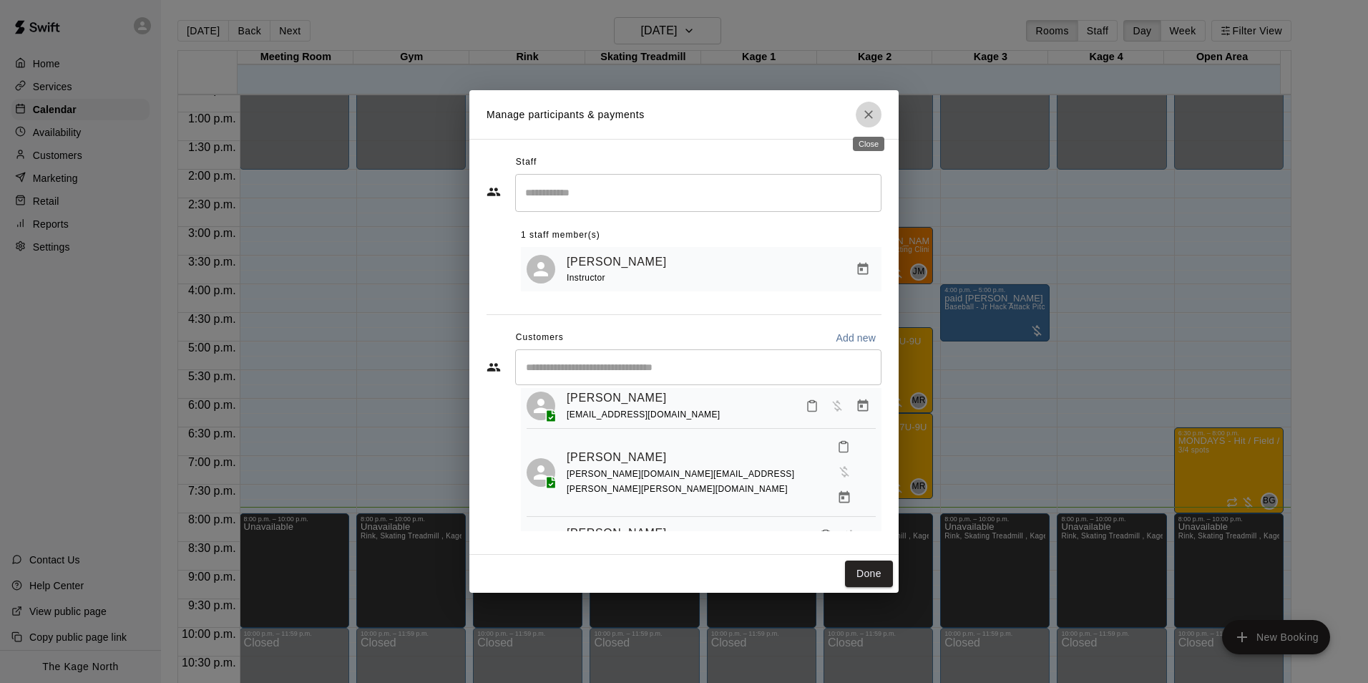
click at [867, 112] on icon "Close" at bounding box center [869, 114] width 9 height 9
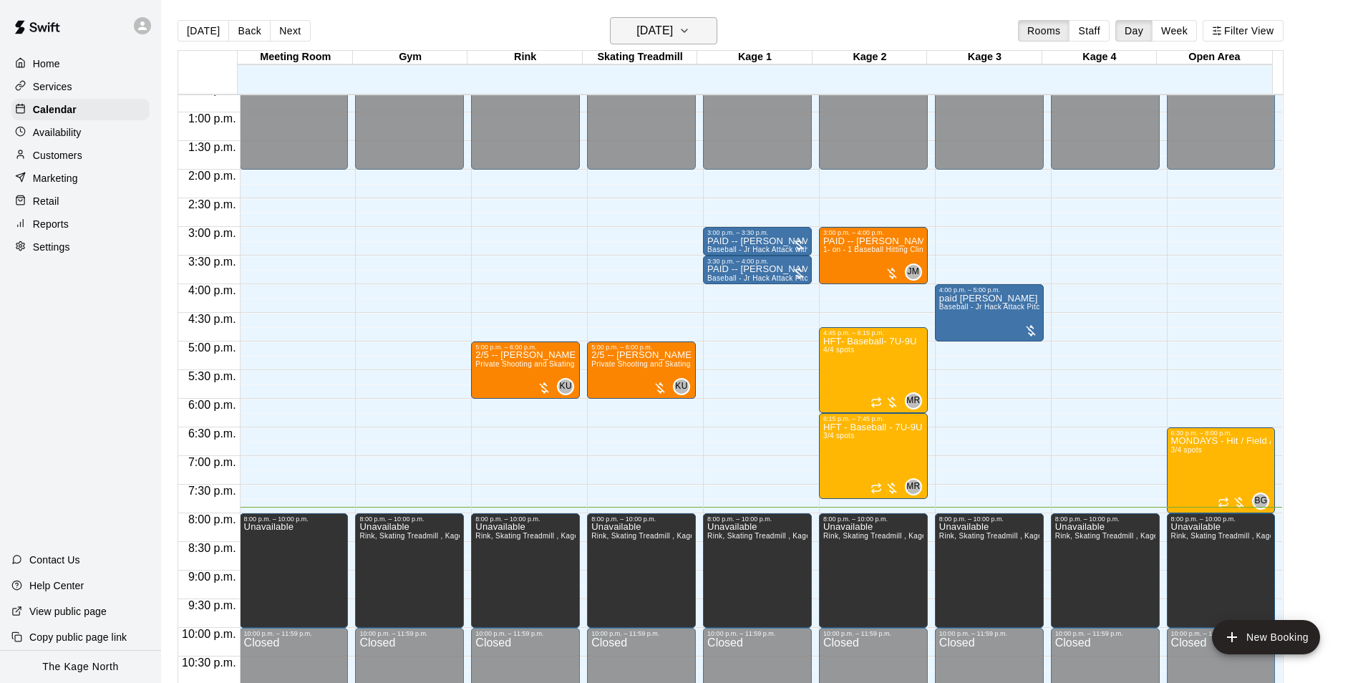
click at [673, 37] on h6 "[DATE]" at bounding box center [654, 31] width 37 height 20
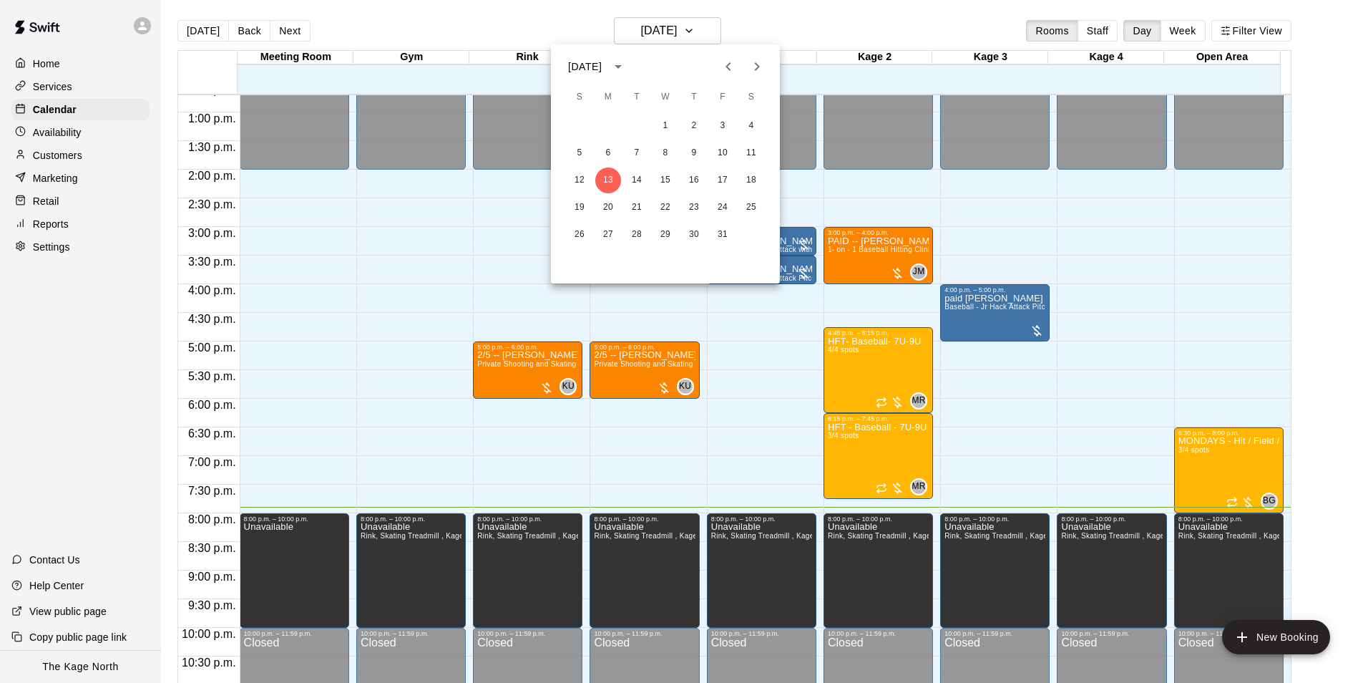
drag, startPoint x: 792, startPoint y: 22, endPoint x: 832, endPoint y: 92, distance: 80.4
click at [792, 22] on div at bounding box center [684, 341] width 1368 height 683
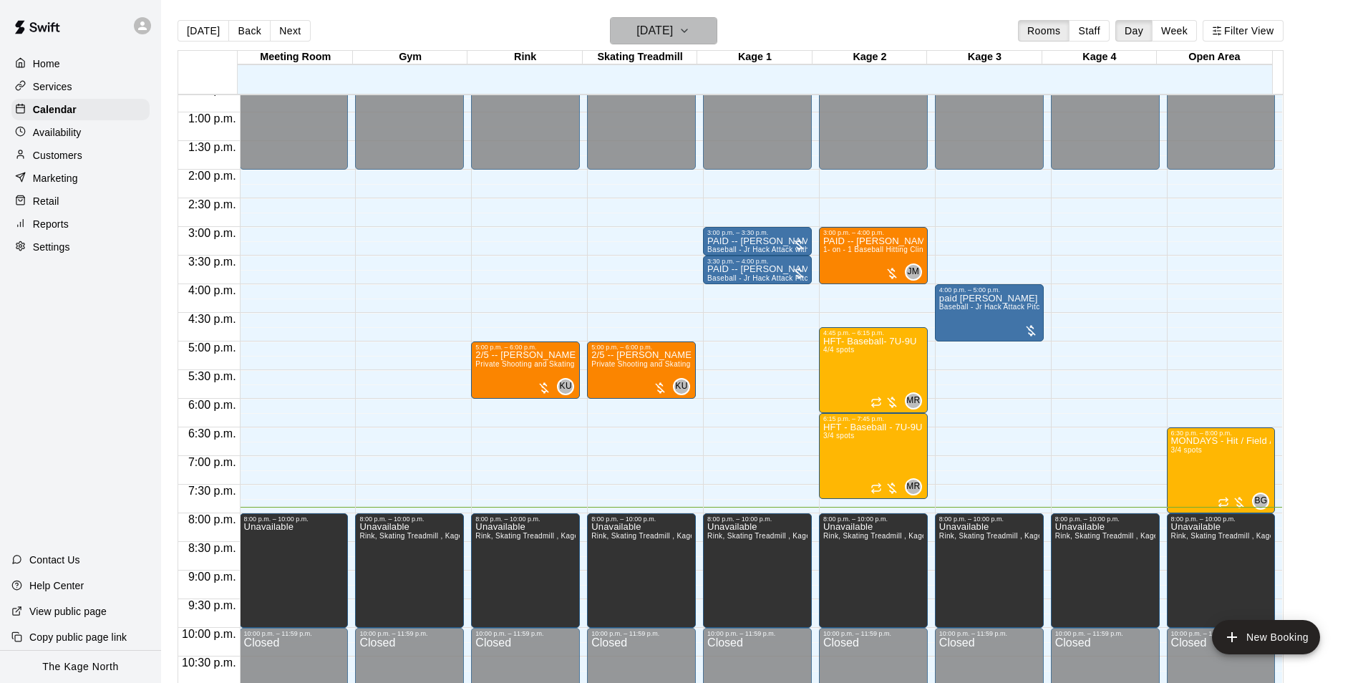
click at [673, 31] on h6 "[DATE]" at bounding box center [654, 31] width 37 height 20
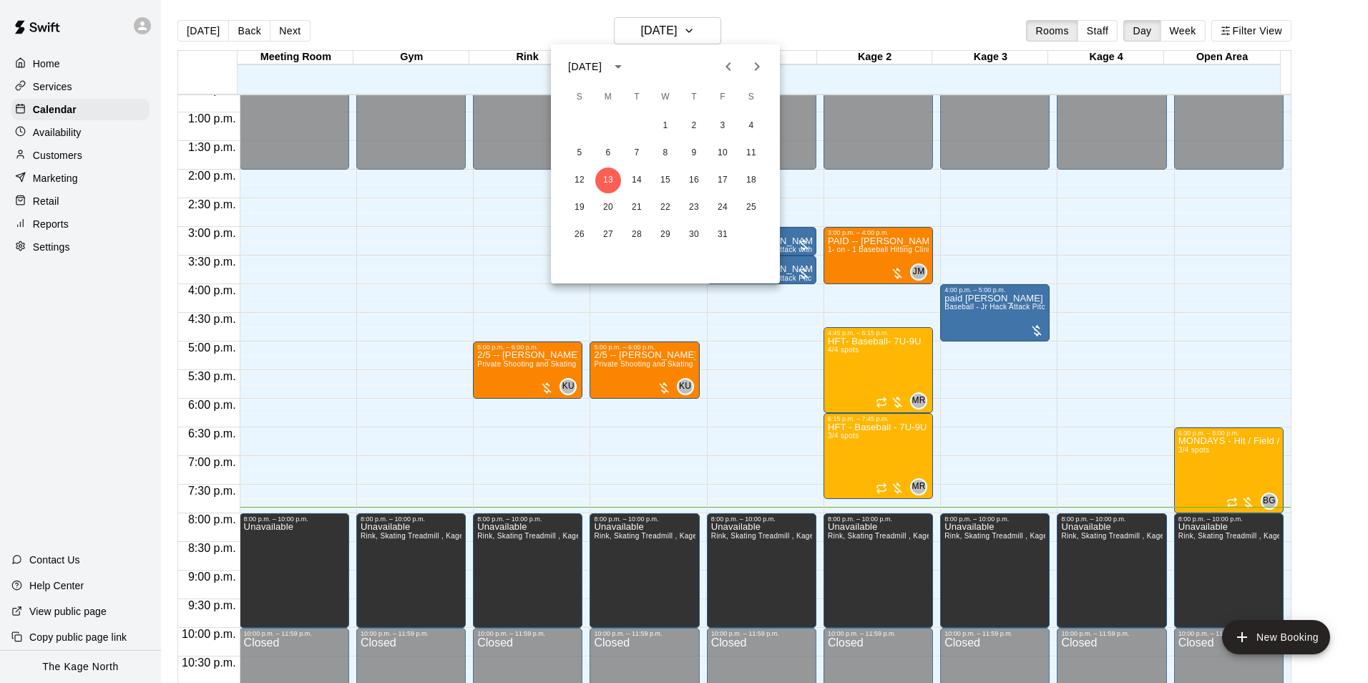
click at [777, 14] on div at bounding box center [684, 341] width 1368 height 683
